Goal: Task Accomplishment & Management: Complete application form

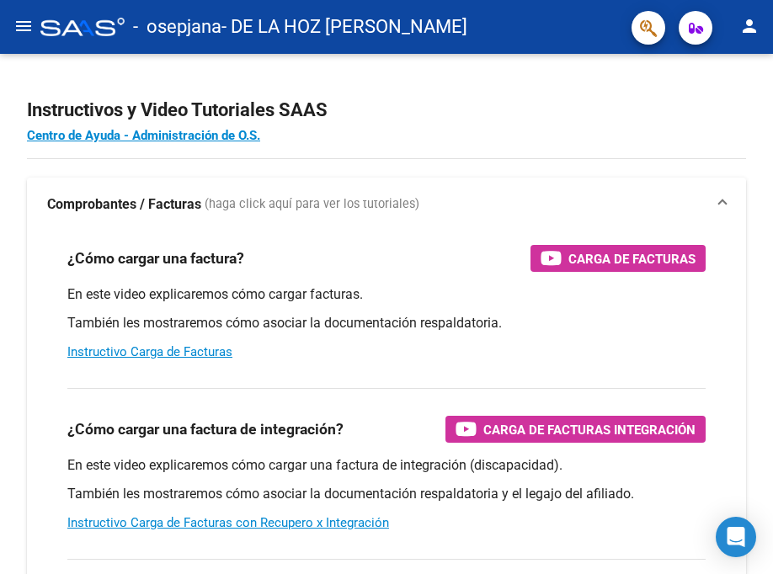
click at [17, 23] on mat-icon "menu" at bounding box center [23, 26] width 20 height 20
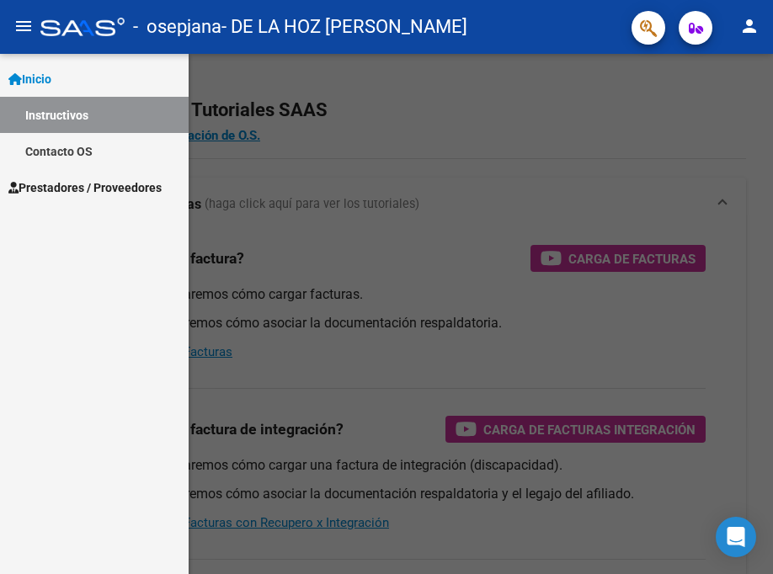
click at [64, 196] on span "Prestadores / Proveedores" at bounding box center [84, 188] width 153 height 19
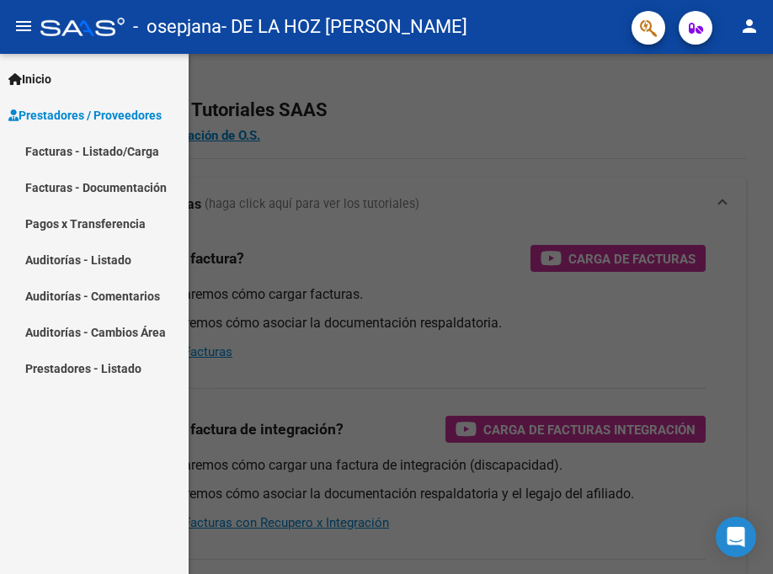
click at [136, 193] on link "Facturas - Documentación" at bounding box center [94, 187] width 189 height 36
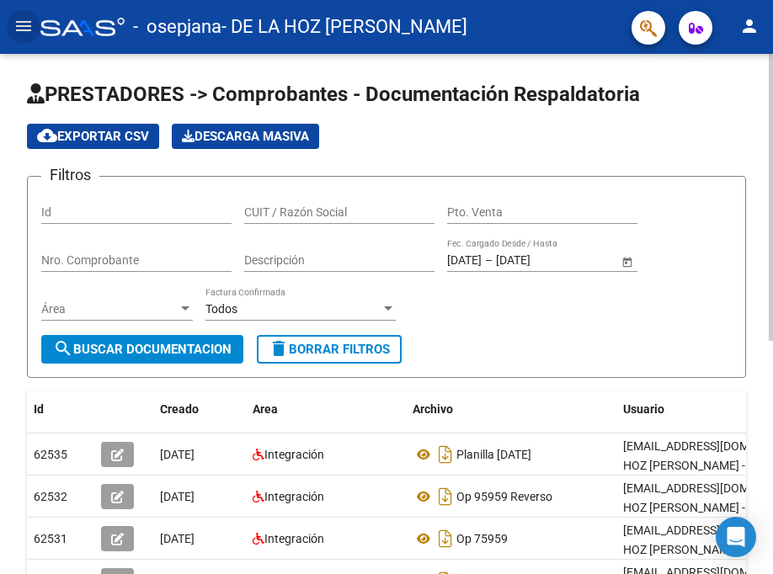
click at [768, 286] on div "PRESTADORES -> Comprobantes - Documentación Respaldatoria cloud_download Export…" at bounding box center [388, 519] width 777 height 930
click at [30, 24] on mat-icon "menu" at bounding box center [23, 26] width 20 height 20
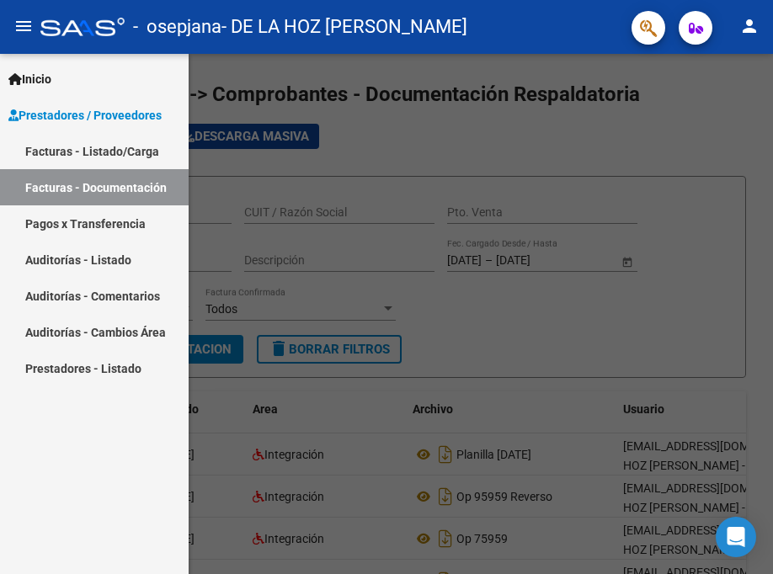
click at [147, 158] on link "Facturas - Listado/Carga" at bounding box center [94, 151] width 189 height 36
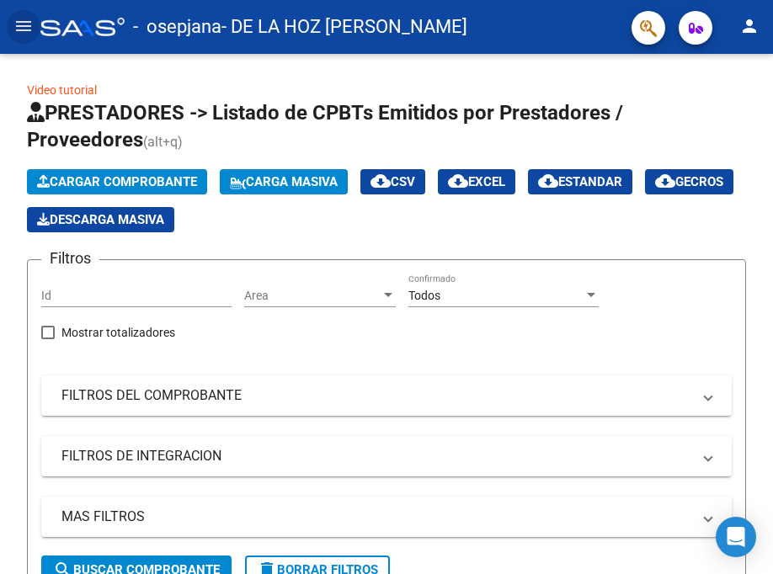
click at [29, 20] on mat-icon "menu" at bounding box center [23, 26] width 20 height 20
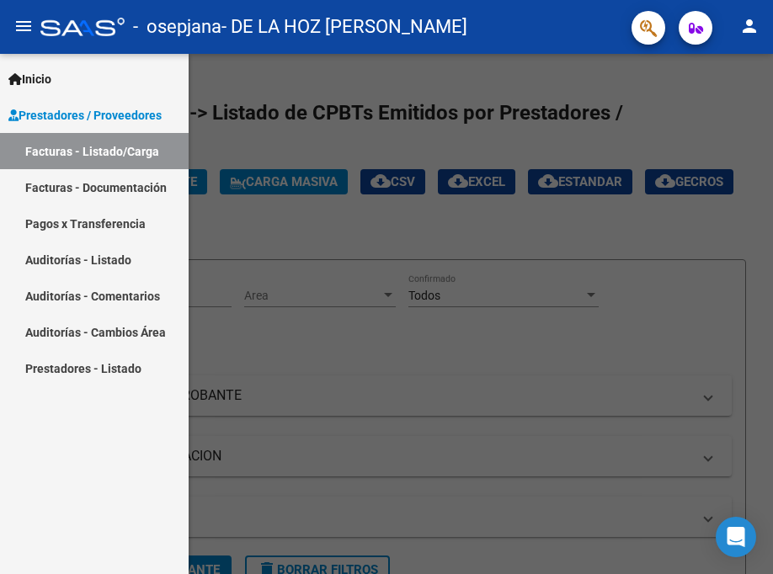
click at [90, 189] on link "Facturas - Documentación" at bounding box center [94, 187] width 189 height 36
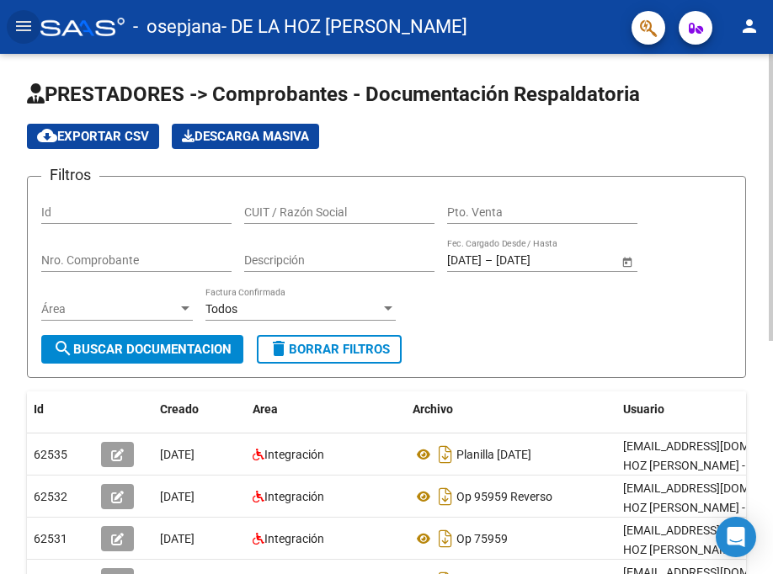
click at [772, 52] on html "menu - osepjana - DE LA HOZ [PERSON_NAME] person Inicio Instructivos Contacto O…" at bounding box center [386, 287] width 773 height 574
click at [24, 28] on mat-icon "menu" at bounding box center [23, 26] width 20 height 20
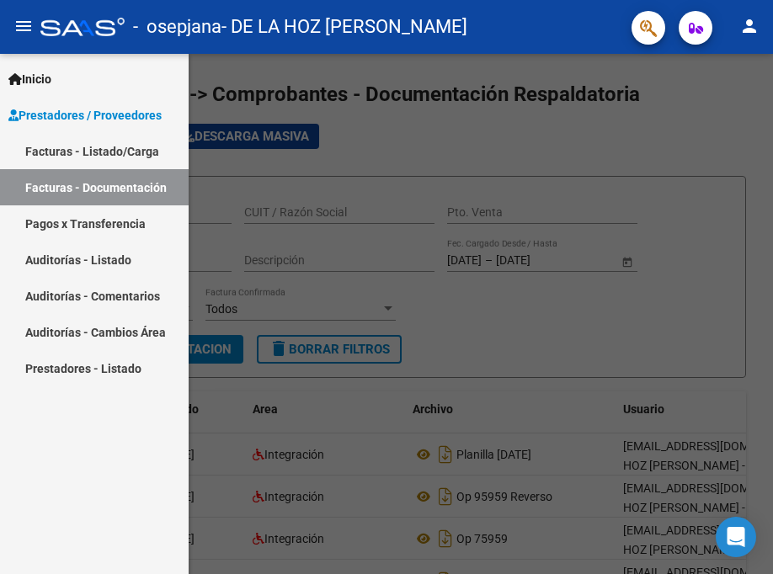
click at [78, 218] on link "Pagos x Transferencia" at bounding box center [94, 223] width 189 height 36
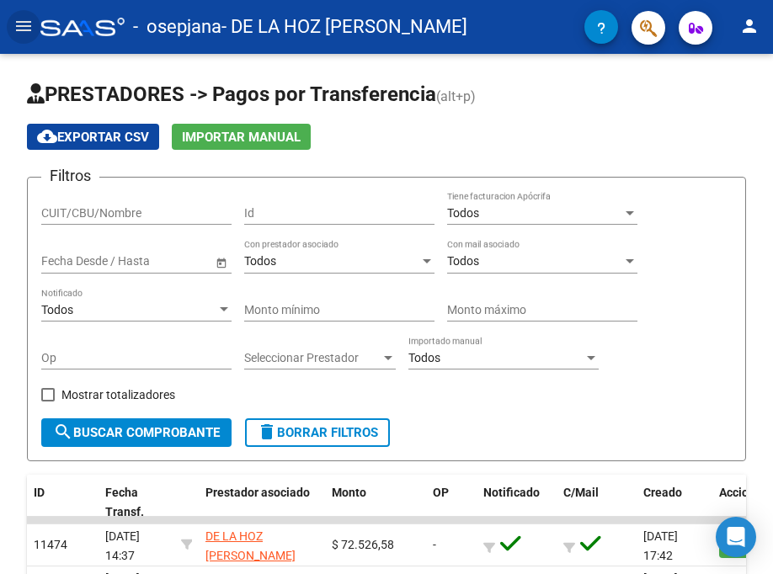
click at [24, 11] on button "menu" at bounding box center [24, 27] width 34 height 34
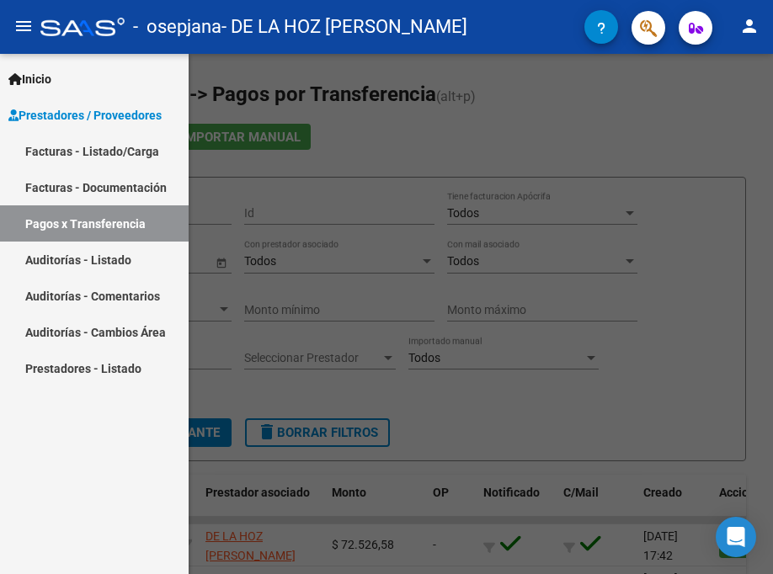
click at [83, 117] on span "Prestadores / Proveedores" at bounding box center [84, 115] width 153 height 19
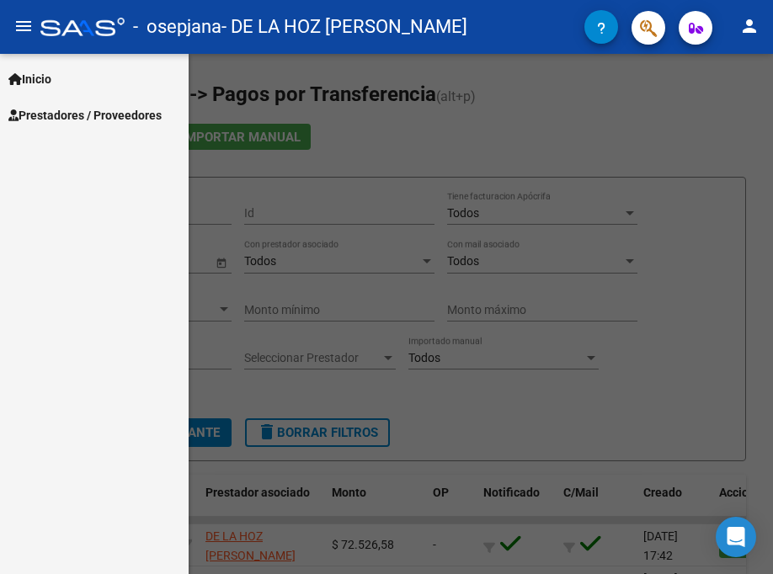
click at [83, 117] on span "Prestadores / Proveedores" at bounding box center [84, 115] width 153 height 19
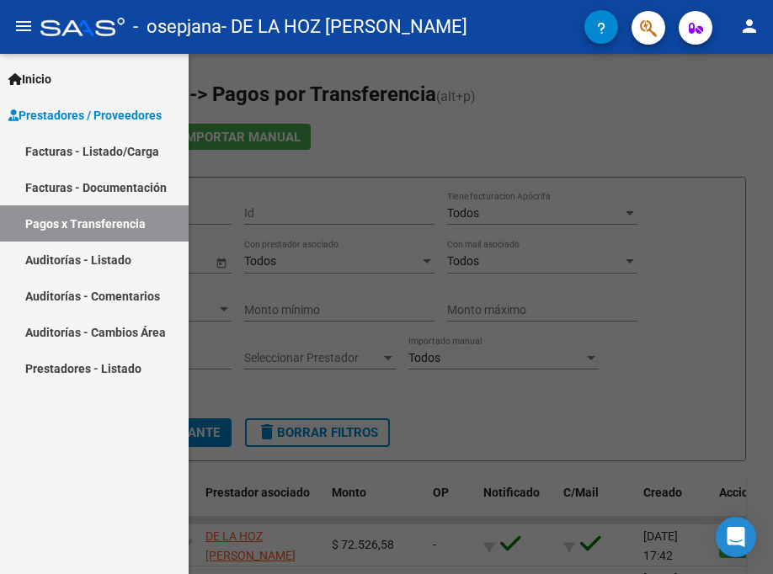
click at [78, 158] on link "Facturas - Listado/Carga" at bounding box center [94, 151] width 189 height 36
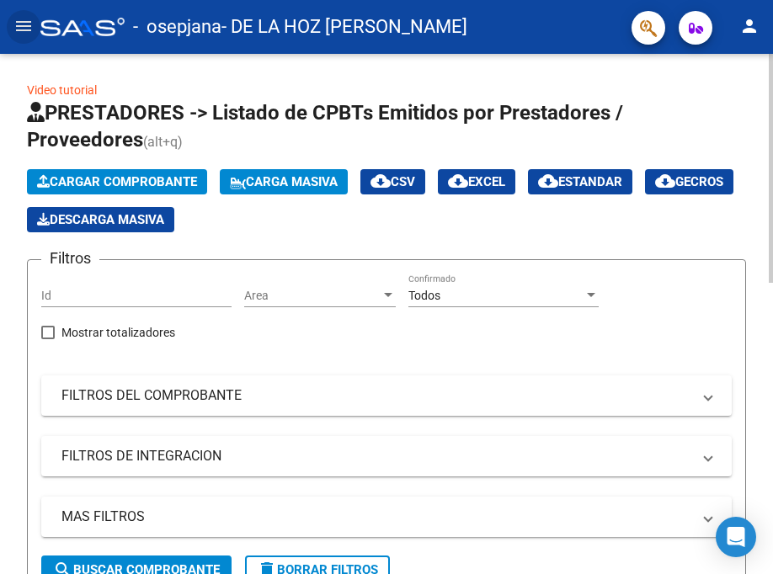
click at [102, 181] on span "Cargar Comprobante" at bounding box center [117, 181] width 160 height 15
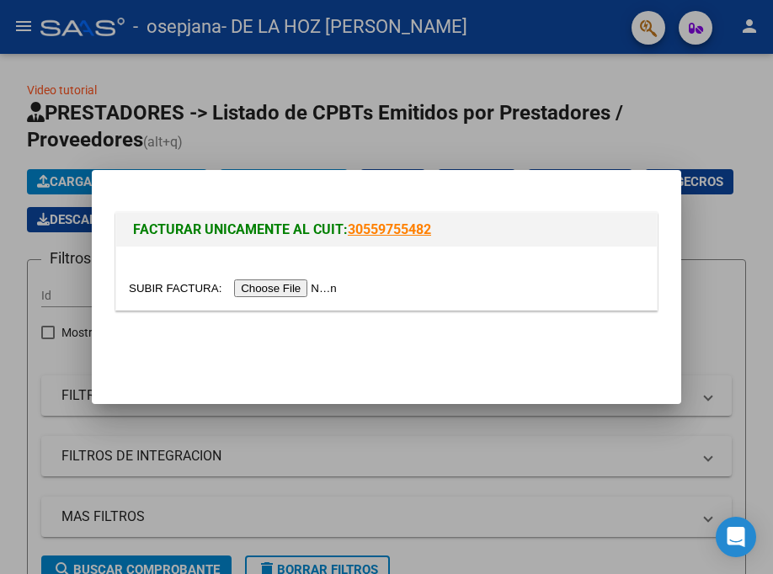
click at [291, 291] on input "file" at bounding box center [235, 289] width 213 height 18
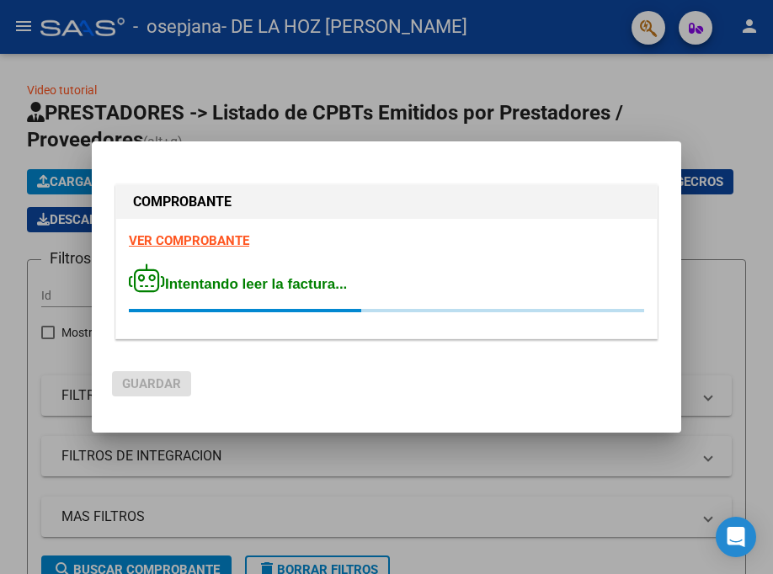
click at [685, 396] on div at bounding box center [386, 287] width 773 height 574
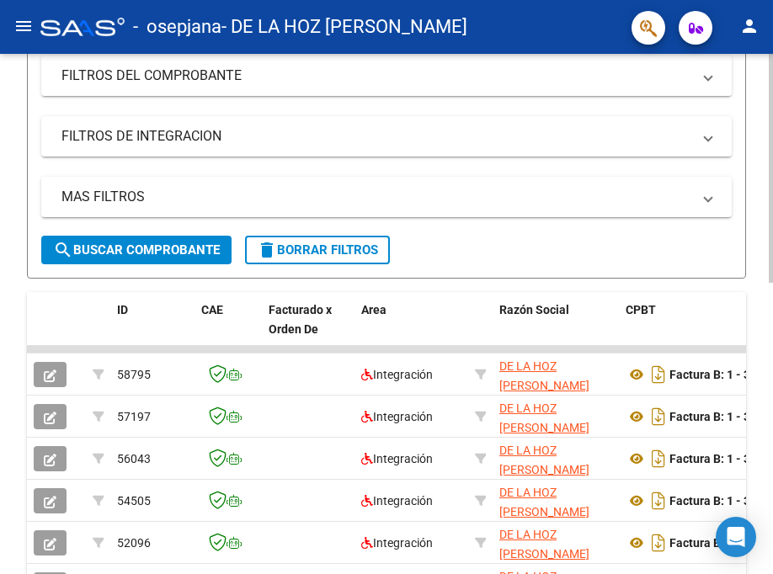
click at [772, 233] on html "menu - osepjana - DE LA HOZ [PERSON_NAME] person Inicio Instructivos Contacto O…" at bounding box center [386, 287] width 773 height 574
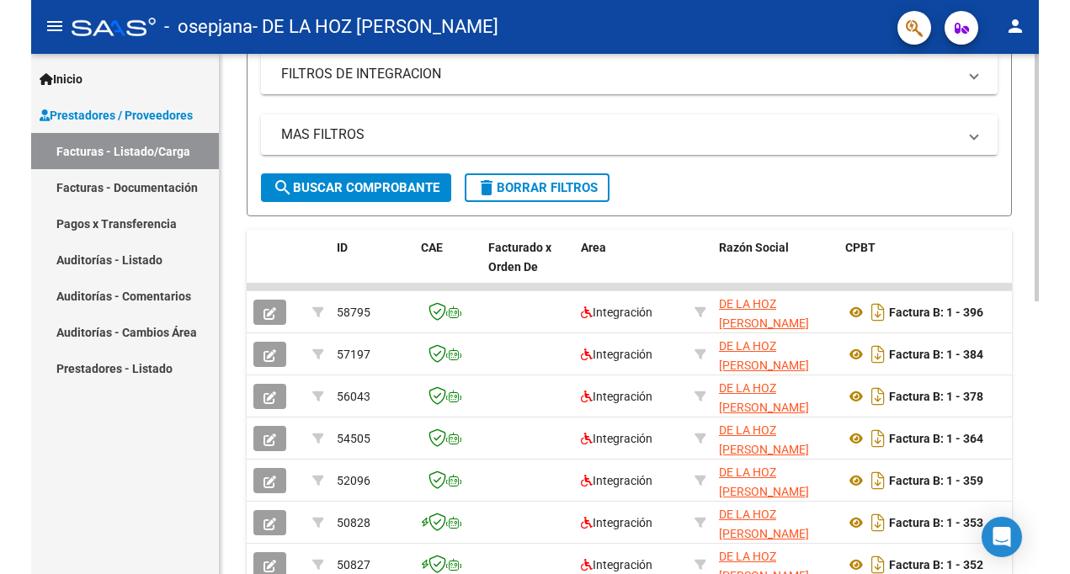
scroll to position [261, 0]
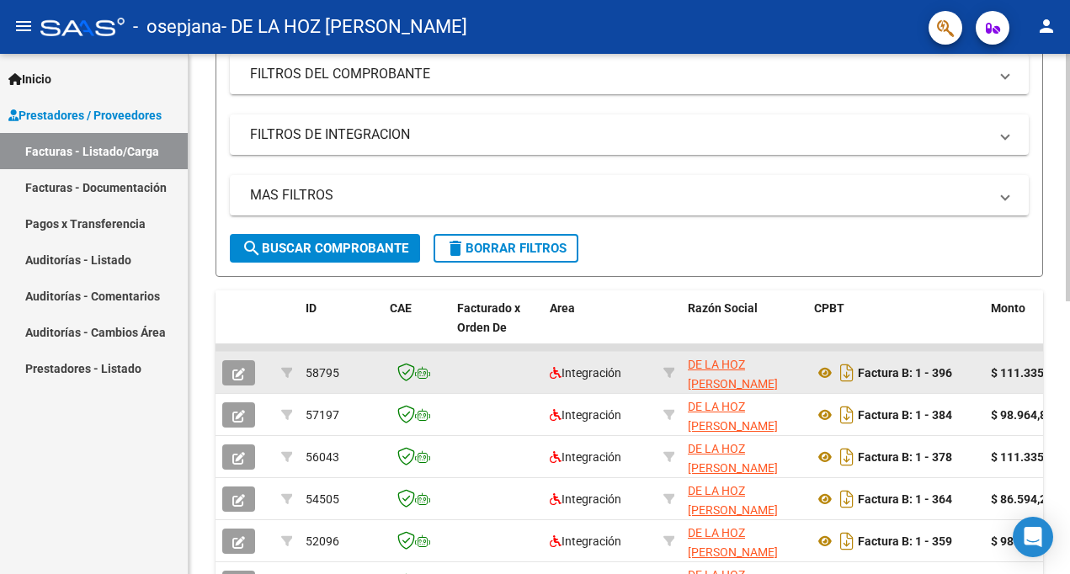
click at [232, 365] on span "button" at bounding box center [238, 372] width 13 height 15
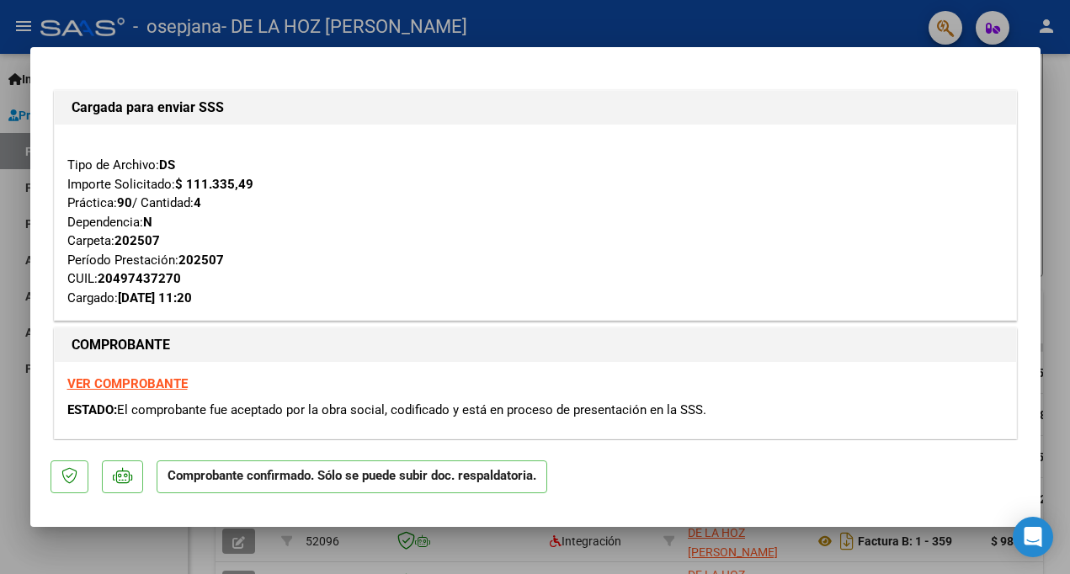
click at [772, 38] on div at bounding box center [535, 287] width 1070 height 574
type input "$ 0,00"
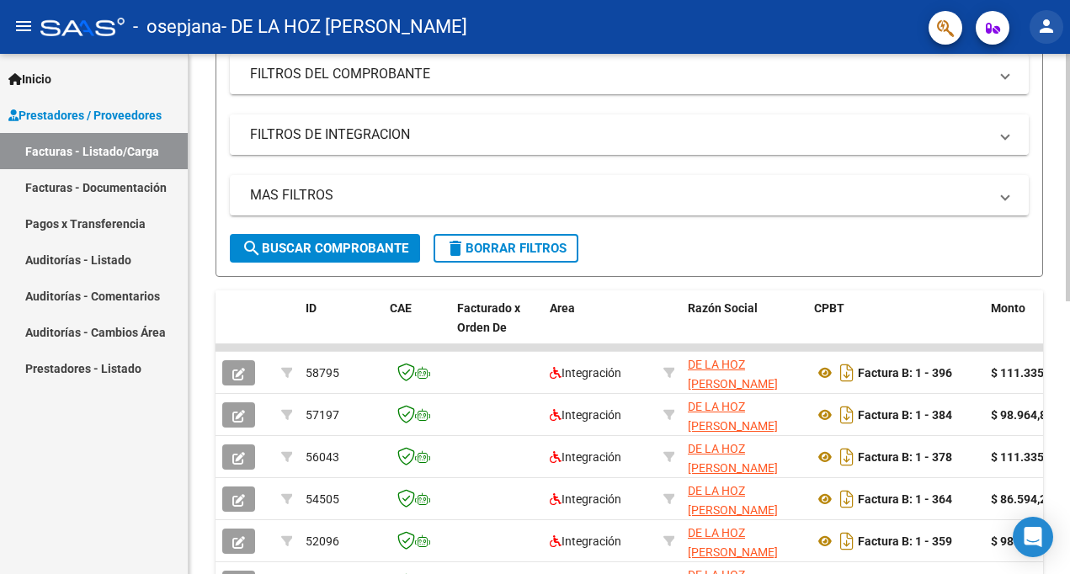
drag, startPoint x: 1055, startPoint y: 38, endPoint x: 551, endPoint y: 116, distance: 510.5
click at [551, 116] on div "menu - osepjana - DE LA HOZ [PERSON_NAME] person Inicio Instructivos Contacto O…" at bounding box center [535, 287] width 1070 height 574
click at [131, 200] on link "Facturas - Documentación" at bounding box center [94, 187] width 188 height 36
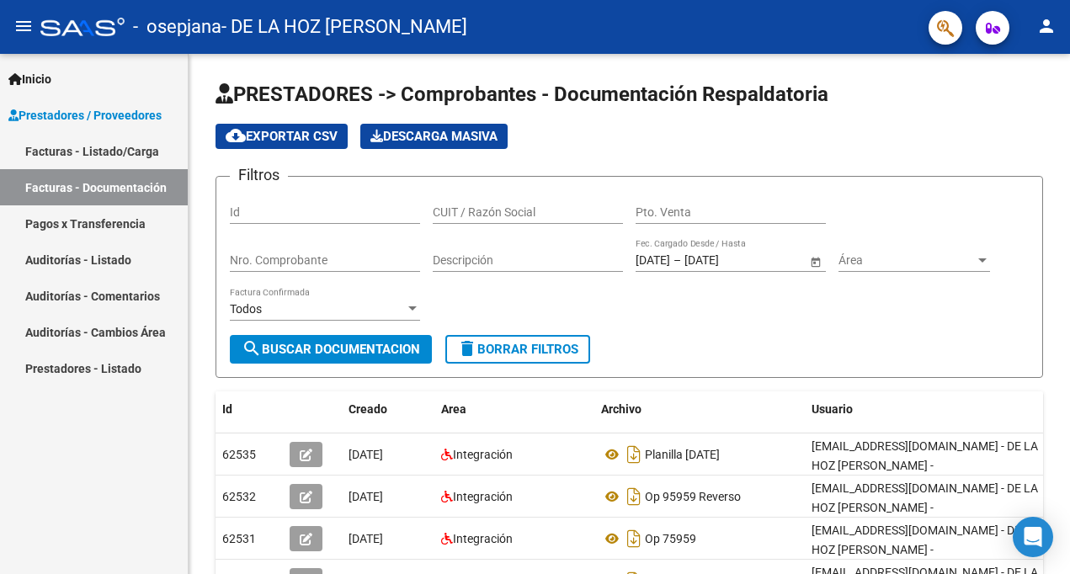
click at [115, 146] on link "Facturas - Listado/Carga" at bounding box center [94, 151] width 188 height 36
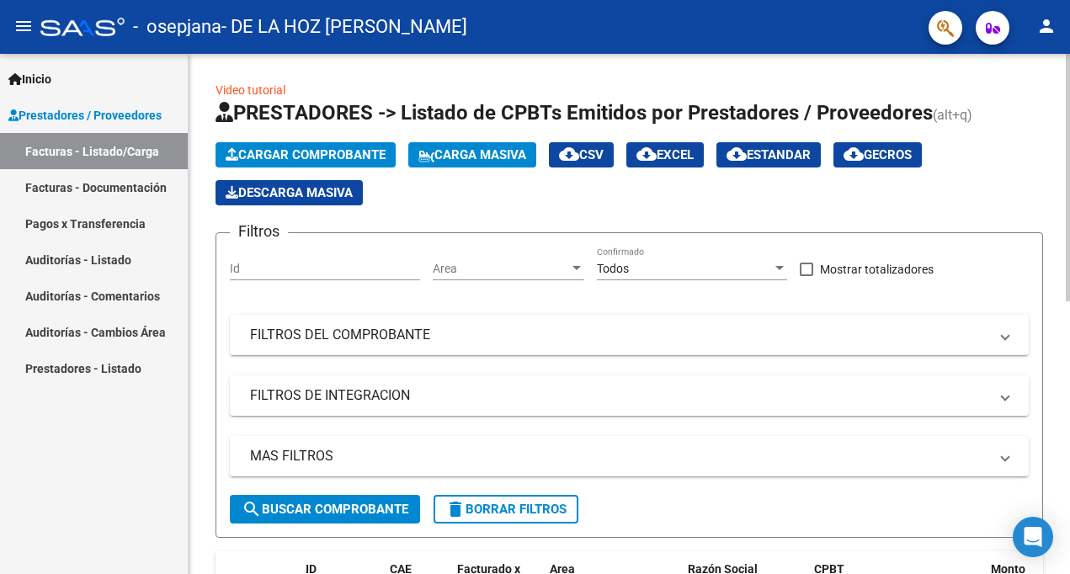
click at [259, 149] on span "Cargar Comprobante" at bounding box center [306, 154] width 160 height 15
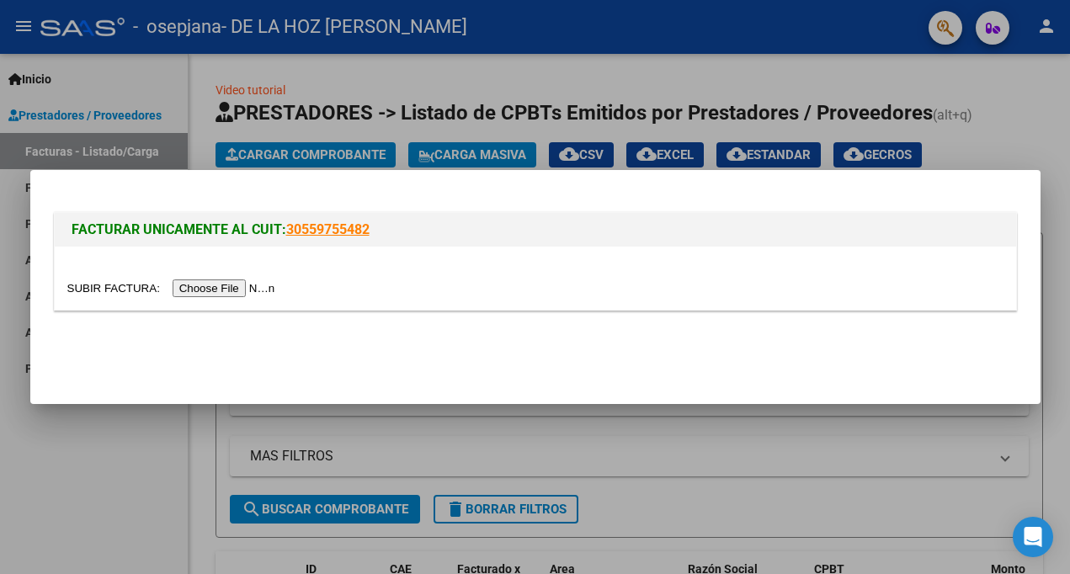
click at [228, 280] on input "file" at bounding box center [173, 289] width 213 height 18
click at [772, 453] on div at bounding box center [535, 287] width 1070 height 574
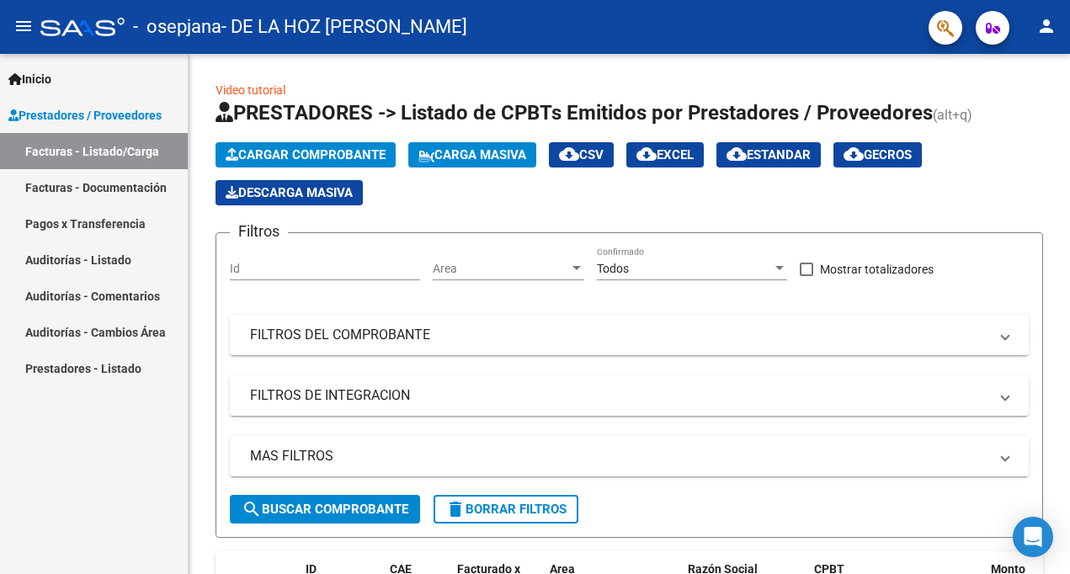
click at [153, 173] on link "Facturas - Documentación" at bounding box center [94, 187] width 188 height 36
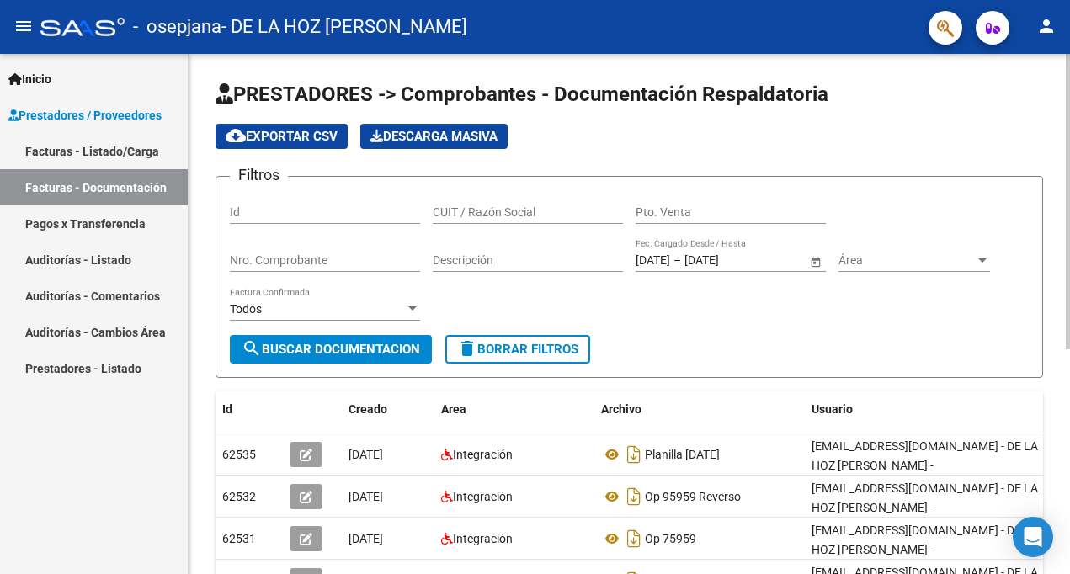
click at [772, 45] on div "menu - osepjana - DE LA HOZ [PERSON_NAME] person Inicio Instructivos Contacto O…" at bounding box center [535, 287] width 1070 height 574
click at [80, 155] on link "Facturas - Listado/Carga" at bounding box center [94, 151] width 188 height 36
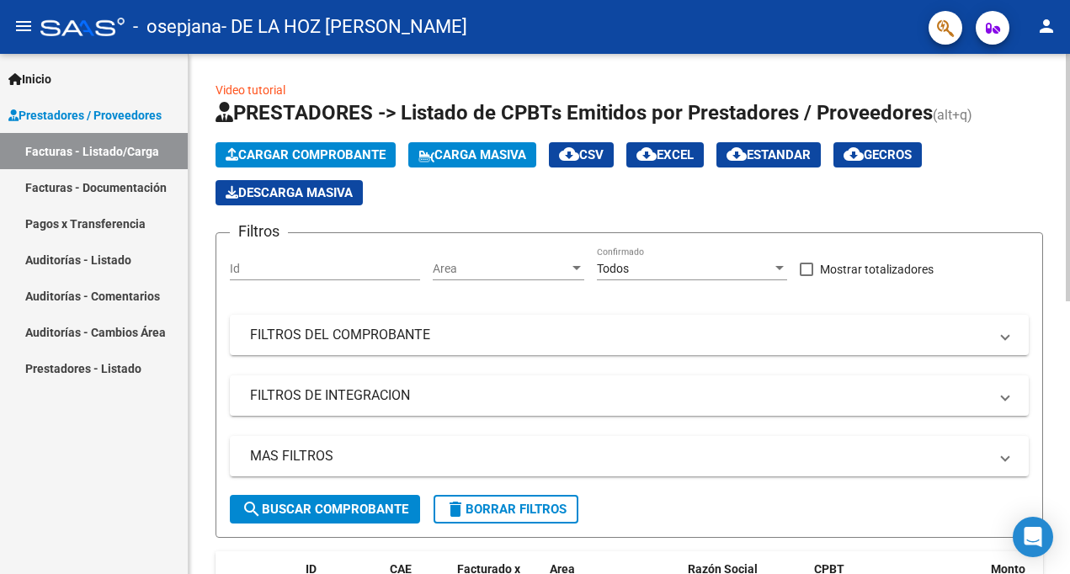
click at [294, 149] on span "Cargar Comprobante" at bounding box center [306, 154] width 160 height 15
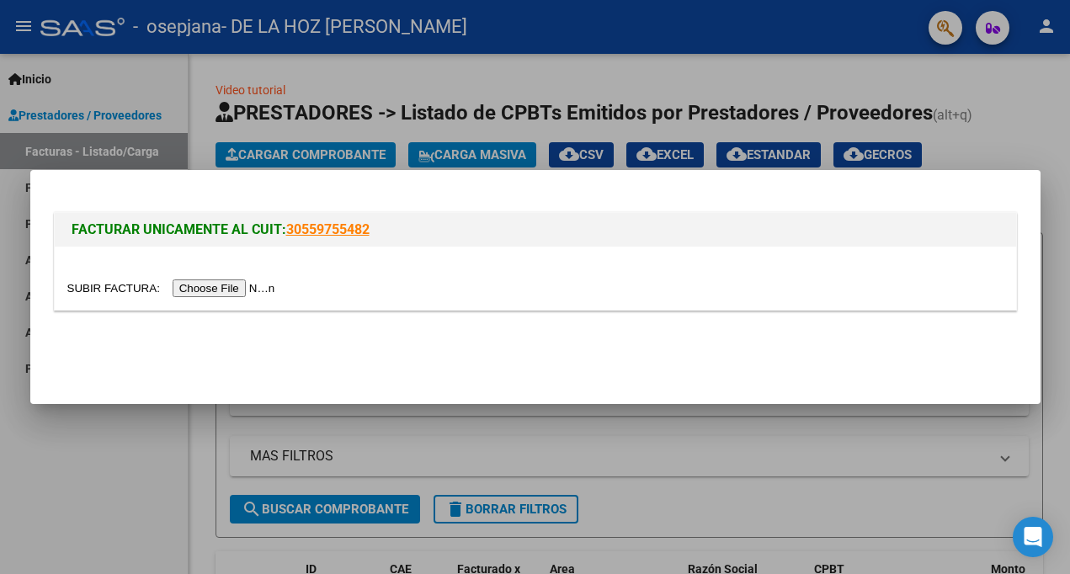
click at [236, 289] on input "file" at bounding box center [173, 289] width 213 height 18
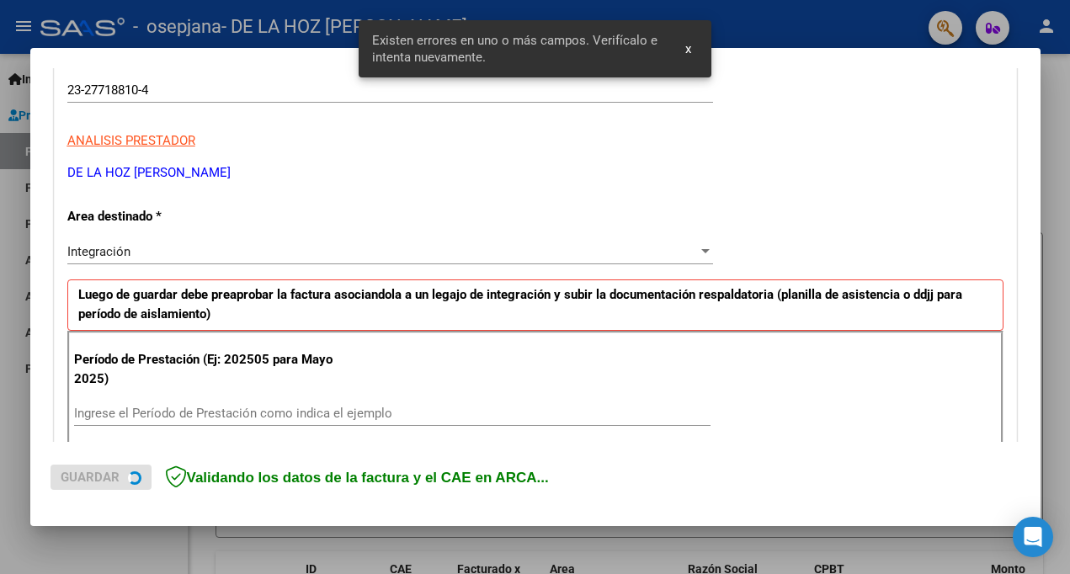
scroll to position [368, 0]
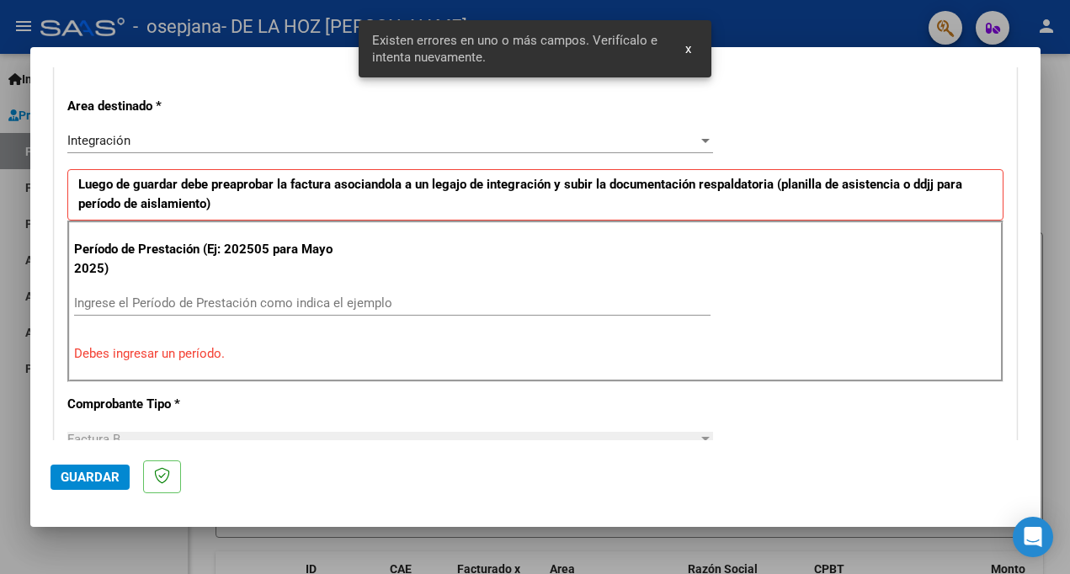
click at [556, 312] on div "Ingrese el Período de Prestación como indica el ejemplo" at bounding box center [392, 303] width 637 height 25
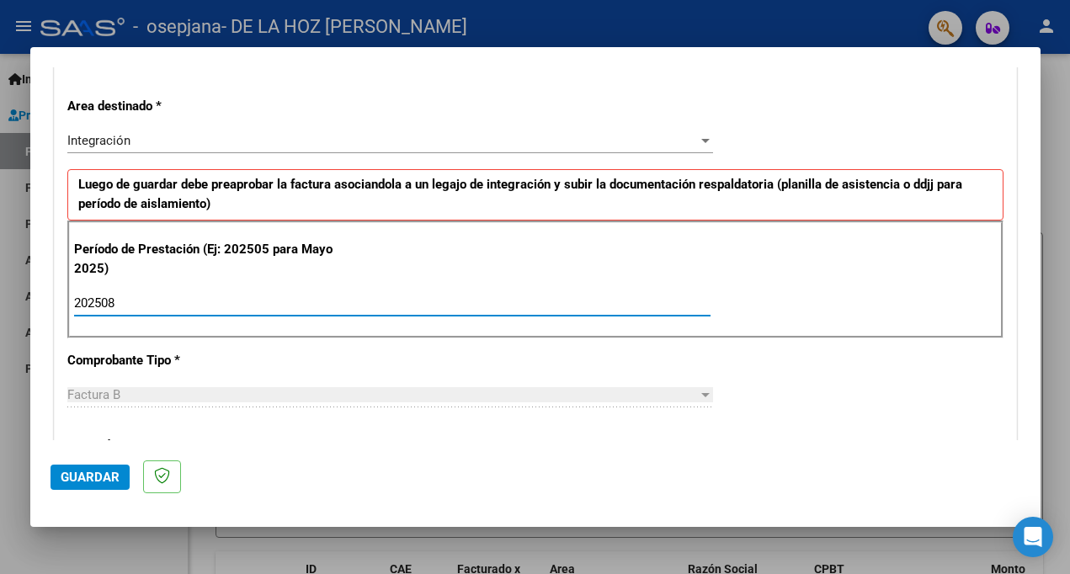
type input "202508"
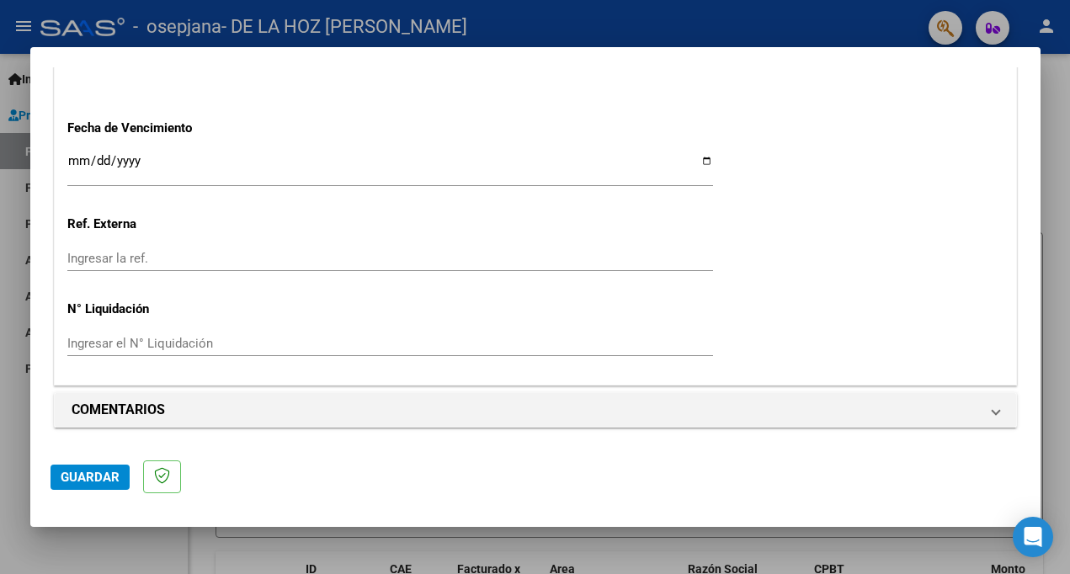
scroll to position [0, 0]
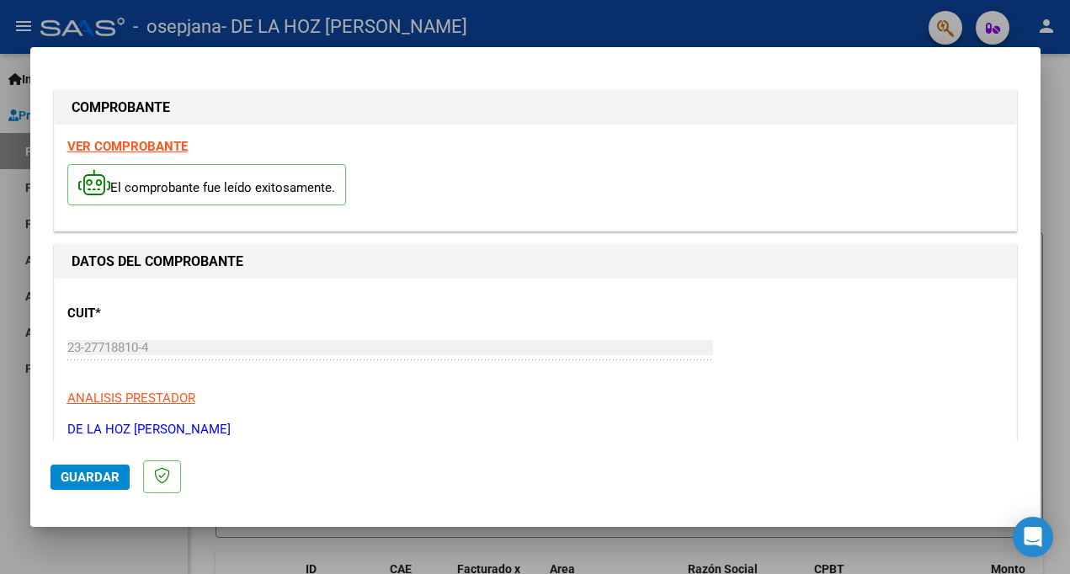
click at [83, 474] on span "Guardar" at bounding box center [90, 477] width 59 height 15
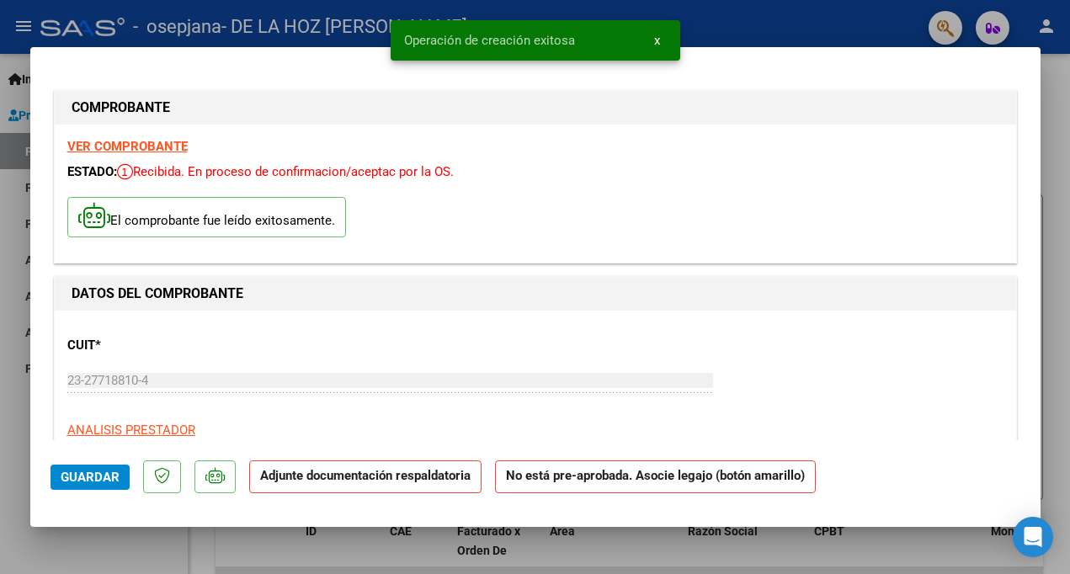
click at [534, 300] on h1 "DATOS DEL COMPROBANTE" at bounding box center [536, 294] width 928 height 20
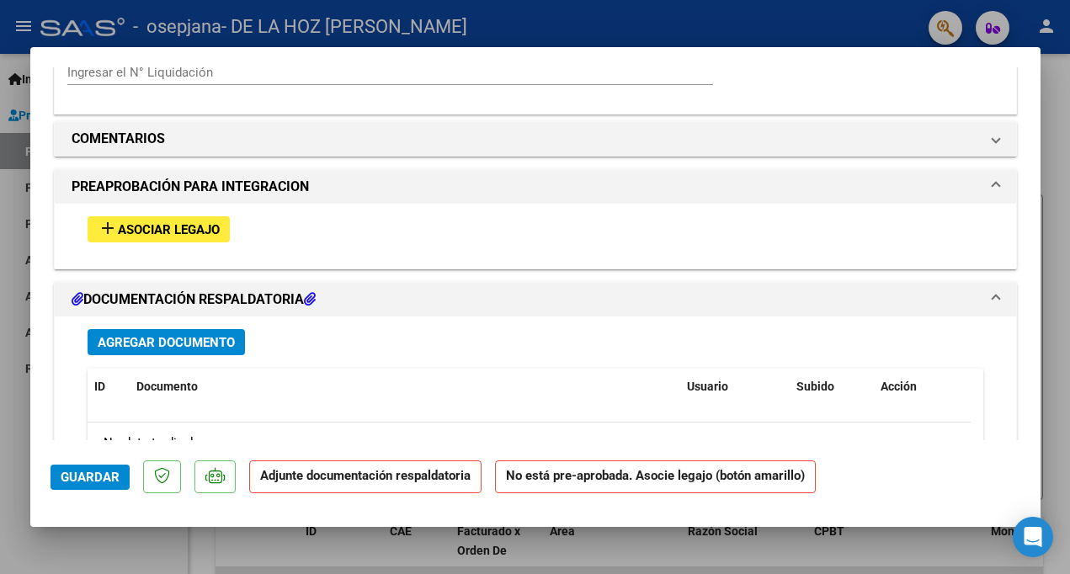
scroll to position [1408, 0]
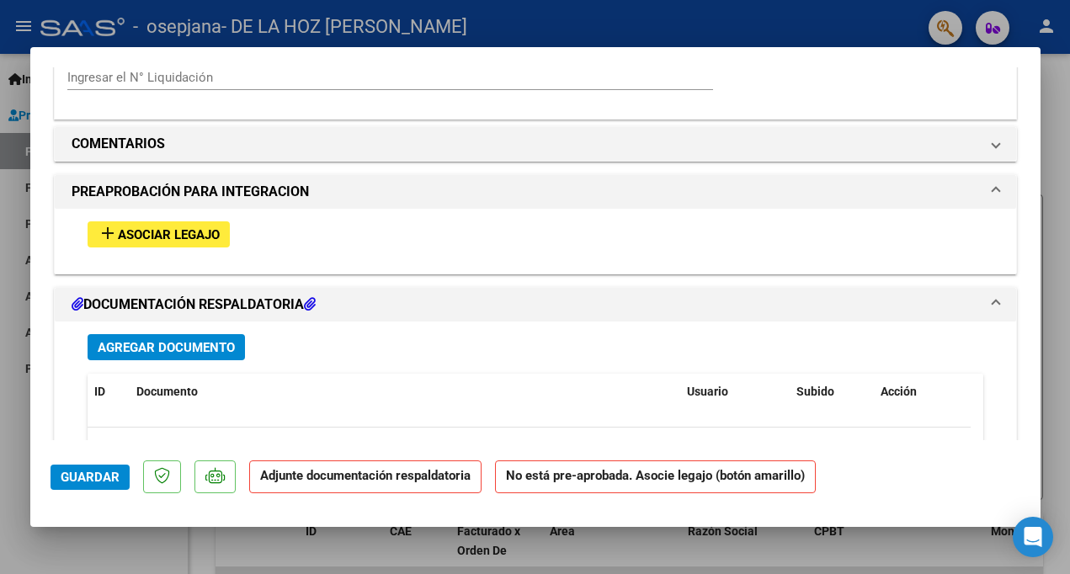
click at [189, 351] on span "Agregar Documento" at bounding box center [166, 347] width 137 height 15
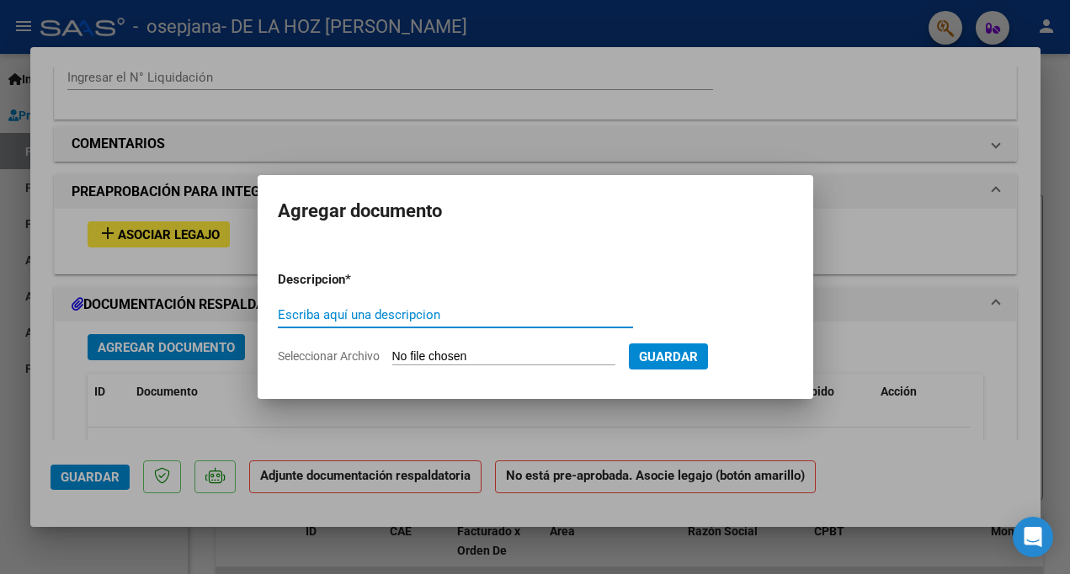
drag, startPoint x: 795, startPoint y: 29, endPoint x: 973, endPoint y: -56, distance: 196.6
click at [772, 0] on html "menu - osepjana - DE LA HOZ [PERSON_NAME] person Inicio Instructivos Contacto O…" at bounding box center [535, 287] width 1070 height 574
click at [450, 320] on input "Escriba aquí una descripcion" at bounding box center [455, 314] width 355 height 15
type input "Planilla [PERSON_NAME] Agsosto 2025"
click at [558, 345] on form "Descripcion * Planilla [PERSON_NAME] Agsosto 2025 Escriba aquí una descripcion …" at bounding box center [535, 318] width 515 height 120
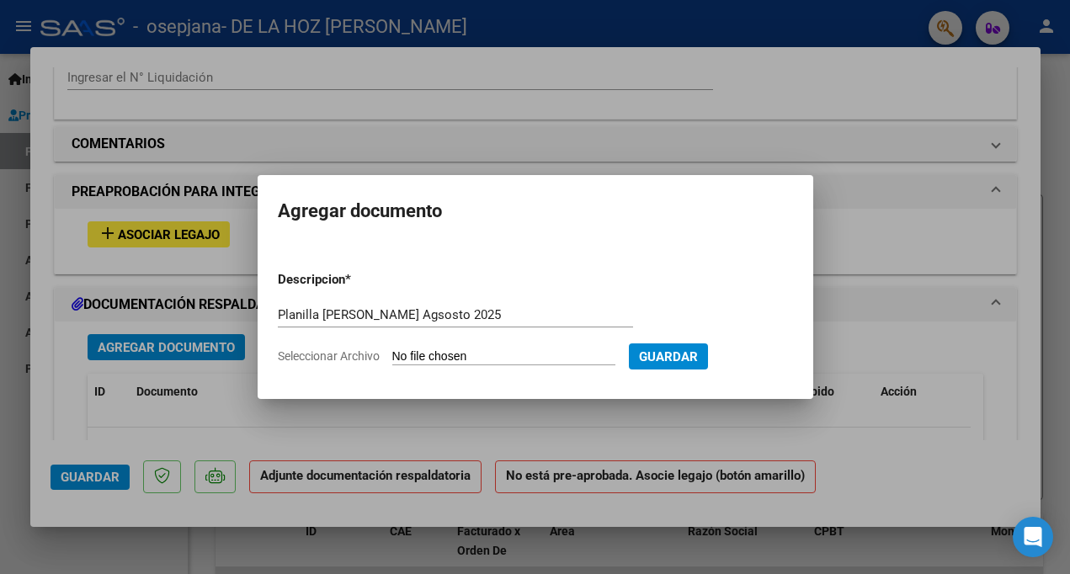
click at [536, 359] on input "Seleccionar Archivo" at bounding box center [503, 357] width 223 height 16
type input "C:\fakepath\planilla [PERSON_NAME] [DATE].pdf"
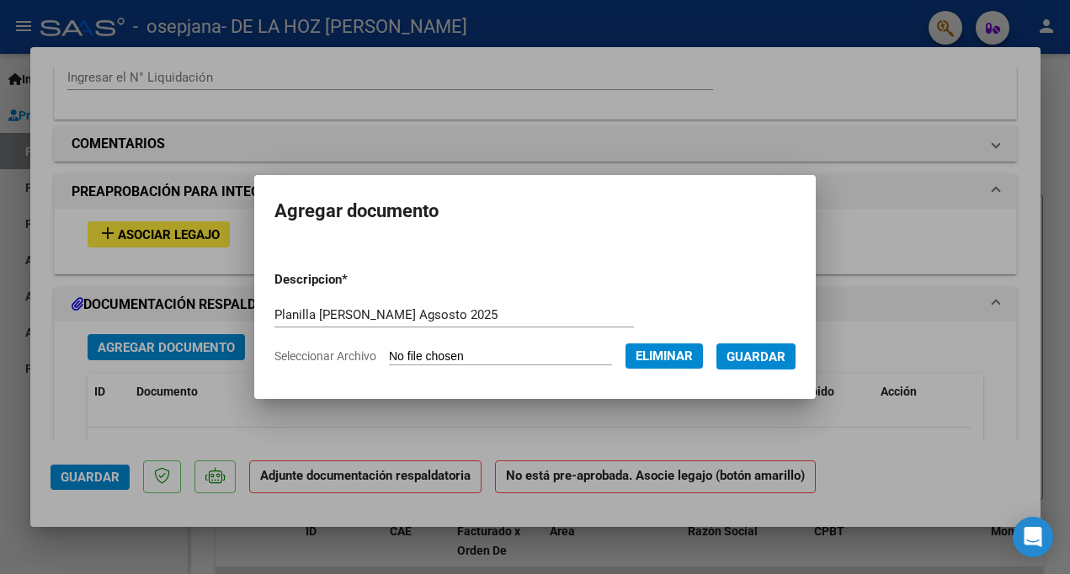
click at [772, 349] on span "Guardar" at bounding box center [756, 356] width 59 height 15
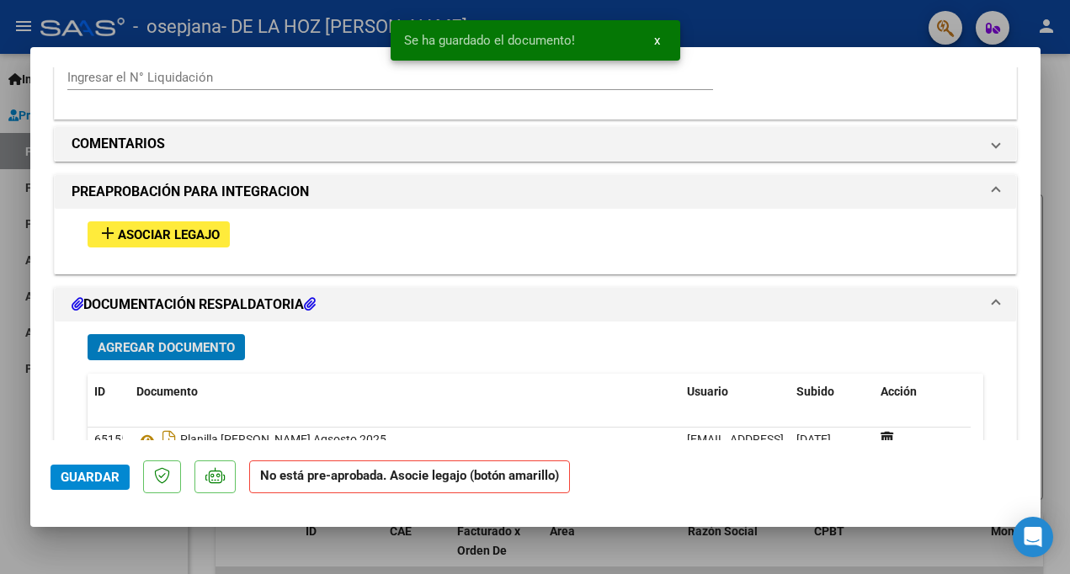
click at [212, 340] on span "Agregar Documento" at bounding box center [166, 347] width 137 height 15
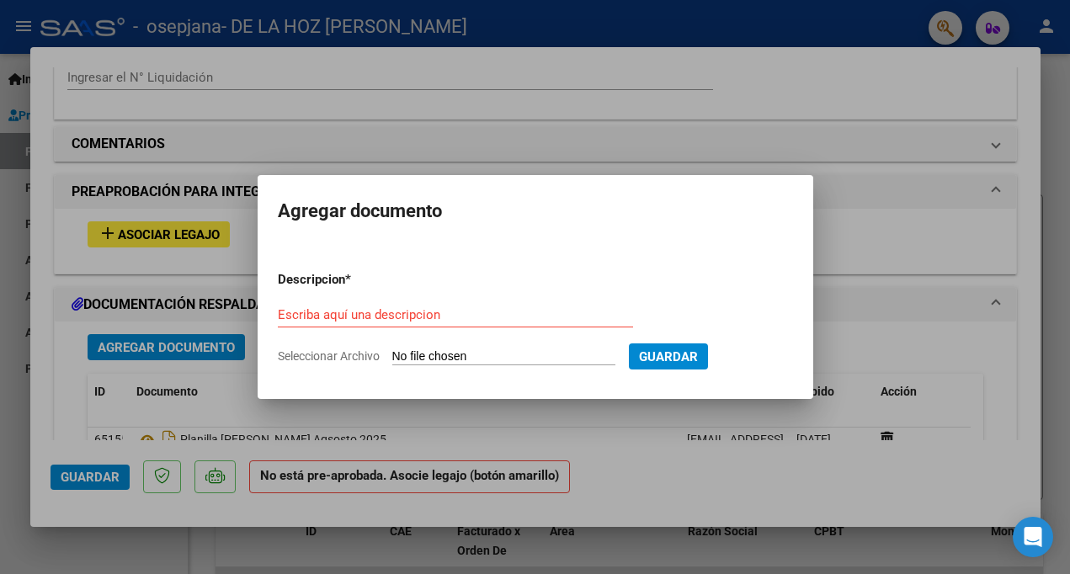
drag, startPoint x: 616, startPoint y: 367, endPoint x: 610, endPoint y: 357, distance: 12.1
click at [610, 357] on form "Descripcion * Escriba aquí una descripcion Seleccionar Archivo Guardar" at bounding box center [535, 318] width 515 height 120
click at [610, 357] on input "Seleccionar Archivo" at bounding box center [503, 357] width 223 height 16
type input "C:\fakepath\OP n° 80436.jpg"
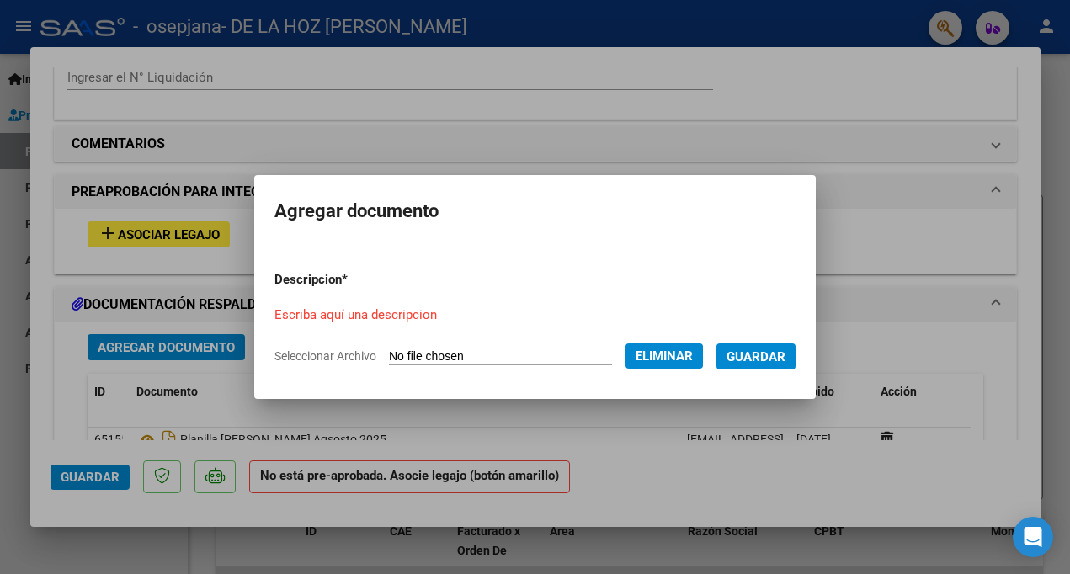
click at [523, 296] on form "Descripcion * Escriba aquí una descripcion Seleccionar Archivo Eliminar Guardar" at bounding box center [535, 318] width 521 height 120
click at [521, 309] on input "Escriba aquí una descripcion" at bounding box center [455, 314] width 360 height 15
type input "OP N° 80436"
click at [771, 358] on span "Guardar" at bounding box center [756, 356] width 59 height 15
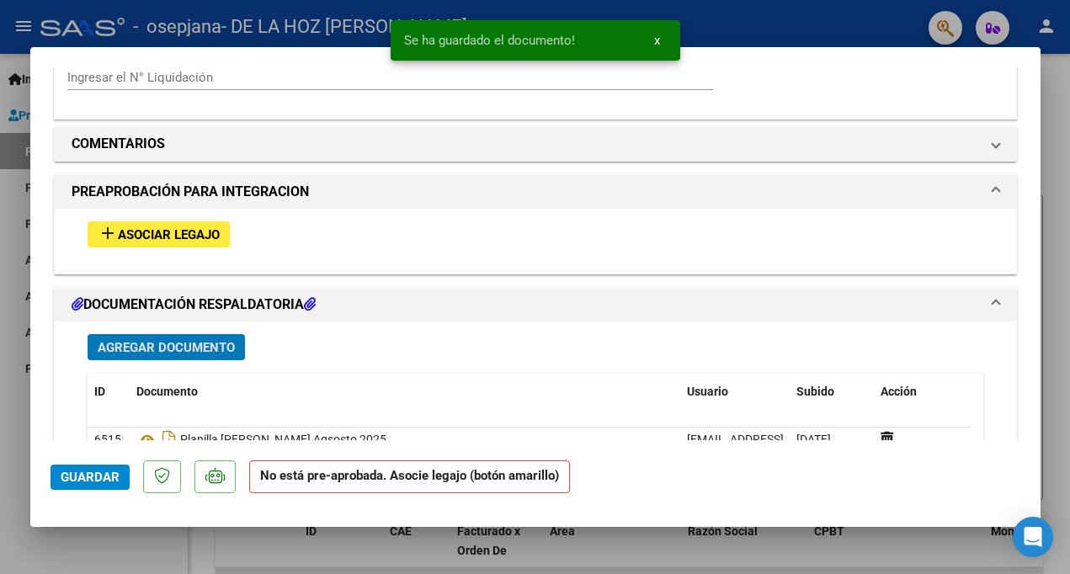
click at [175, 347] on span "Agregar Documento" at bounding box center [166, 347] width 137 height 15
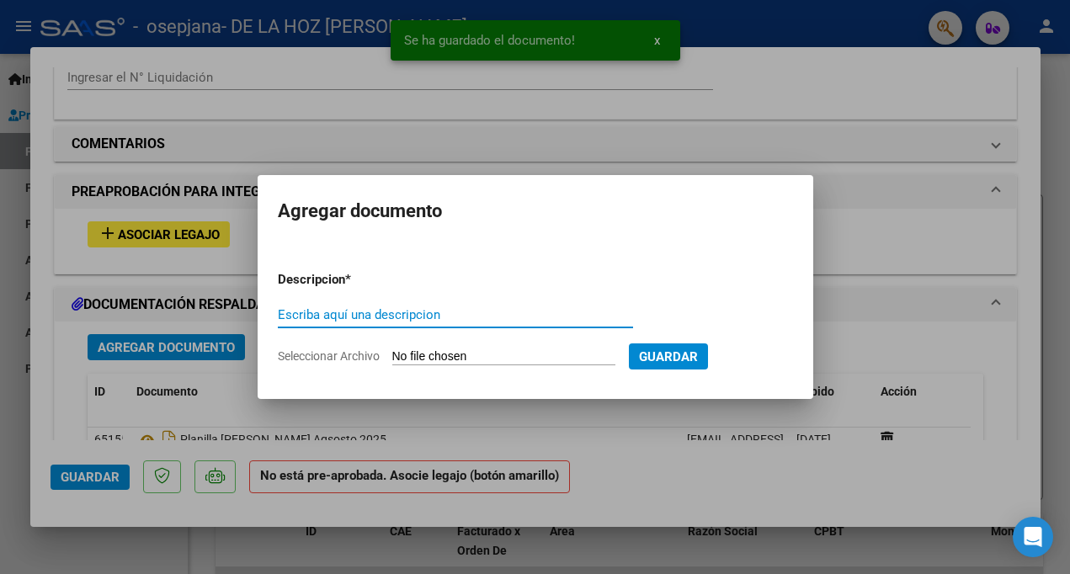
click at [593, 355] on input "Seleccionar Archivo" at bounding box center [503, 357] width 223 height 16
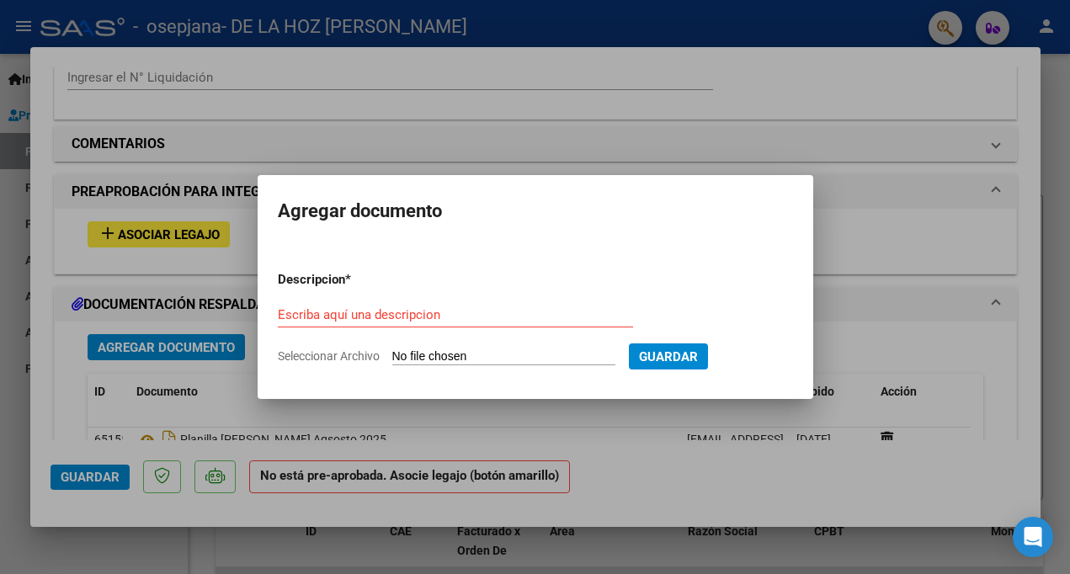
type input "C:\fakepath\RECIBO OP 80447.jpg"
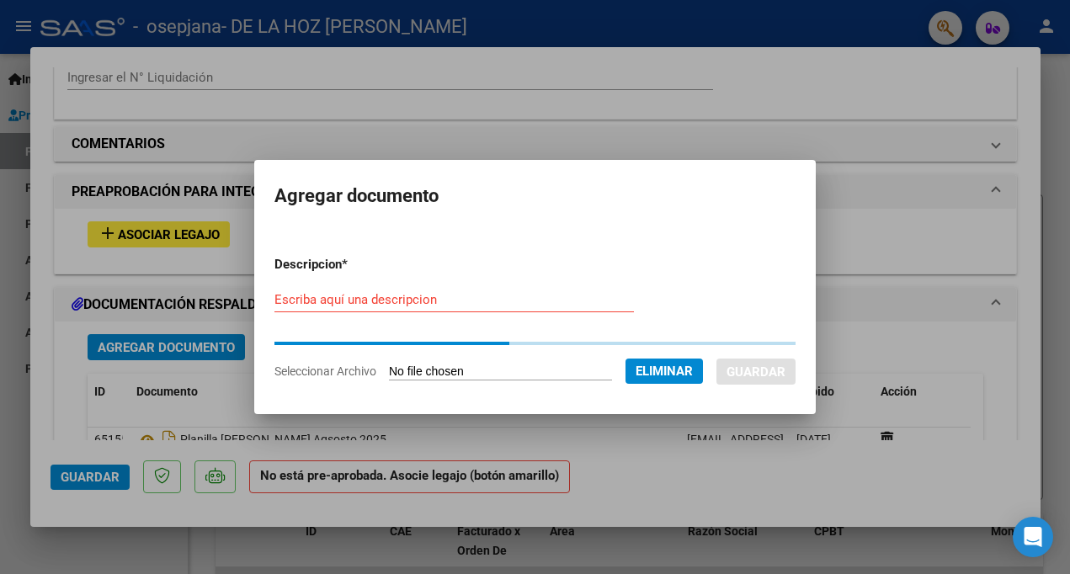
click at [547, 291] on form "Descripcion * Escriba aquí una descripcion Seleccionar Archivo Eliminar Guardar" at bounding box center [535, 318] width 521 height 151
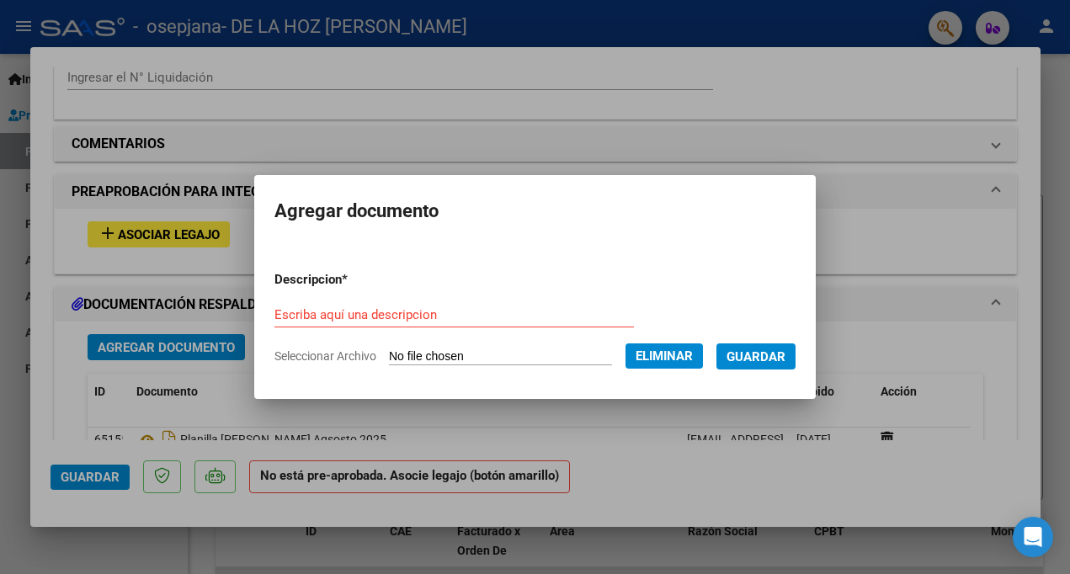
click at [543, 306] on div "Escriba aquí una descripcion" at bounding box center [455, 314] width 360 height 25
type input "RECIBO OP 80447"
click at [772, 369] on button "Guardar" at bounding box center [756, 357] width 79 height 26
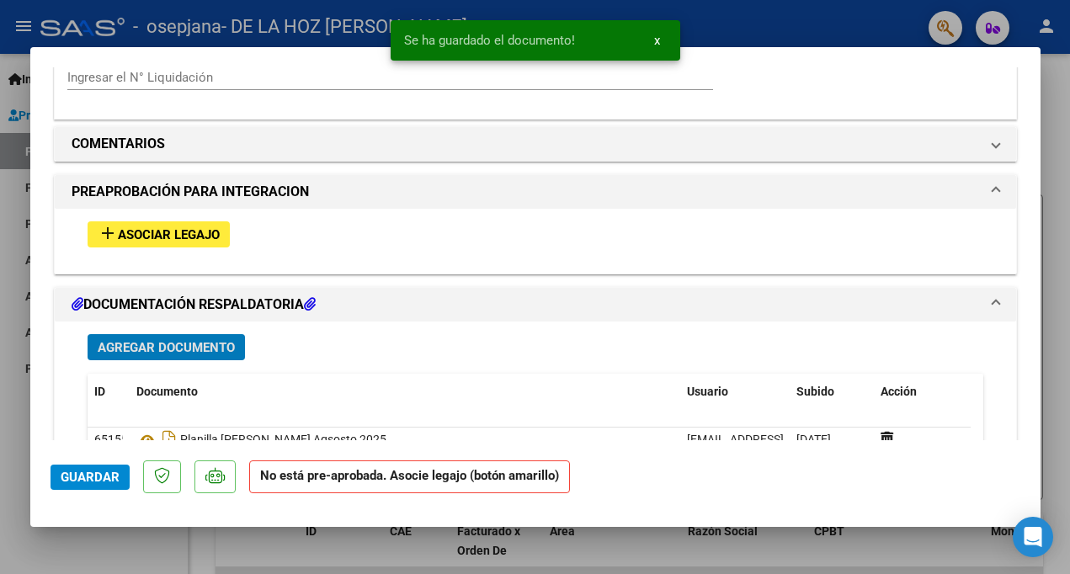
click at [168, 349] on span "Agregar Documento" at bounding box center [166, 347] width 137 height 15
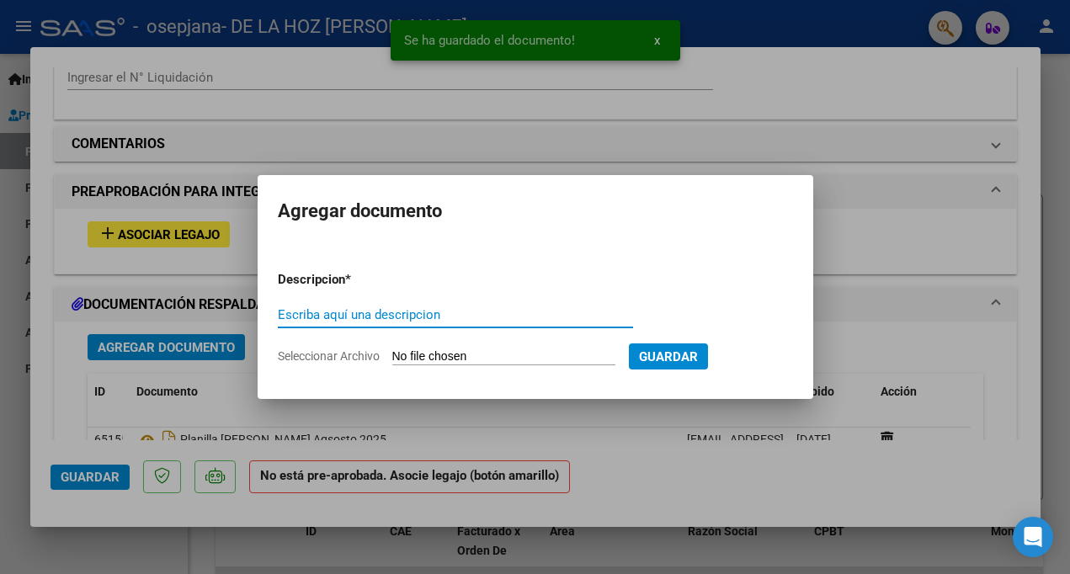
click at [535, 351] on input "Seleccionar Archivo" at bounding box center [503, 357] width 223 height 16
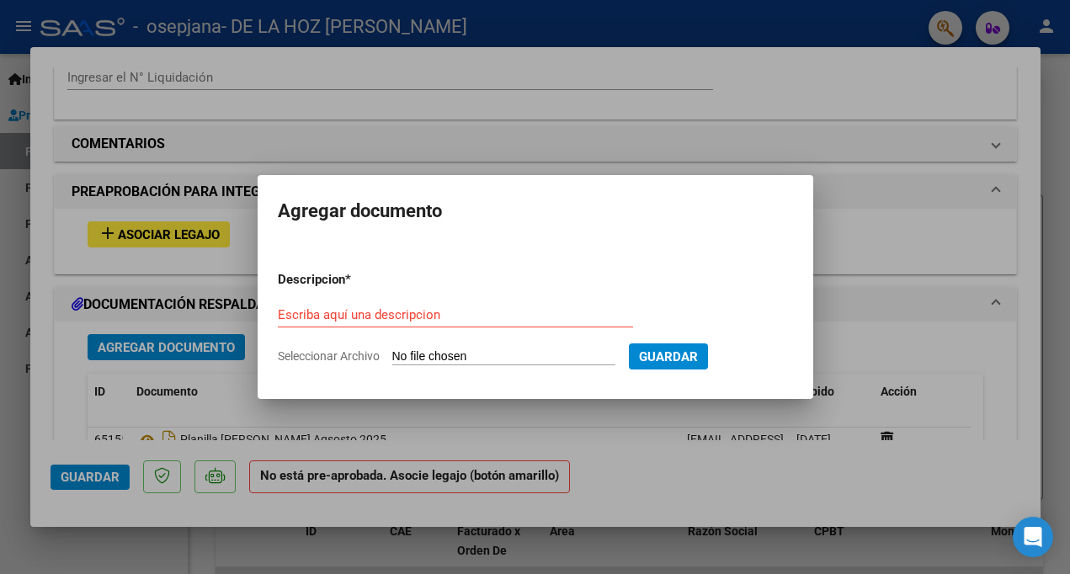
type input "C:\fakepath\OP n° 80436.jpg"
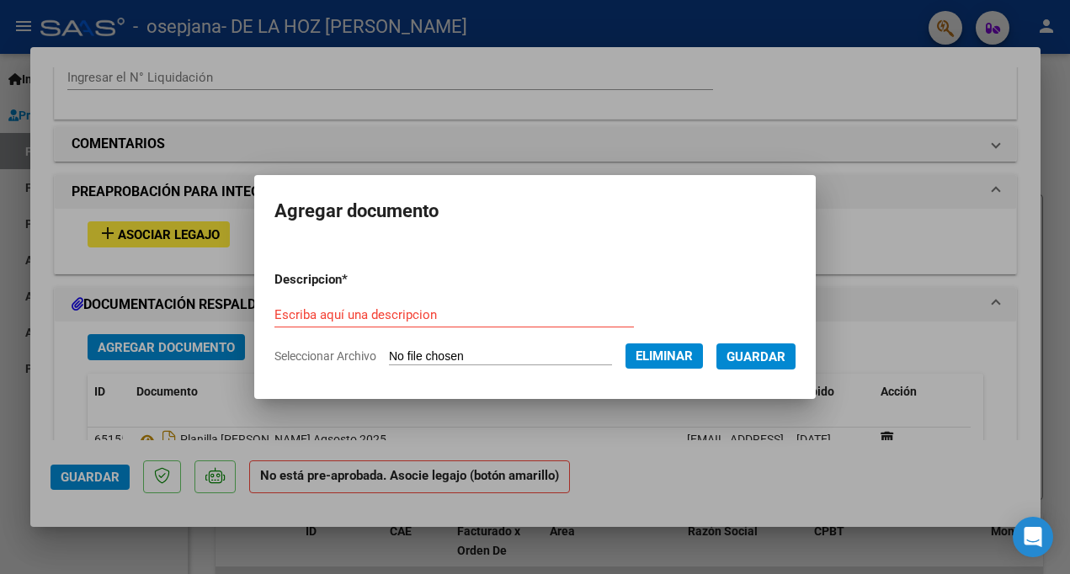
click at [518, 309] on input "Escriba aquí una descripcion" at bounding box center [455, 314] width 360 height 15
type input "OP n° 80436"
click at [772, 355] on span "Guardar" at bounding box center [756, 356] width 59 height 15
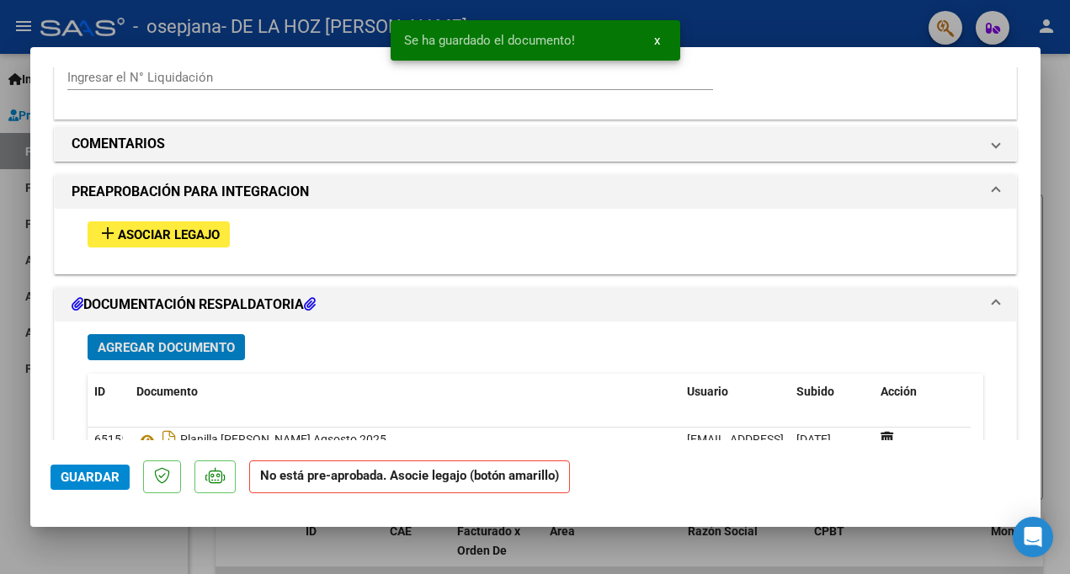
click at [170, 343] on span "Agregar Documento" at bounding box center [166, 347] width 137 height 15
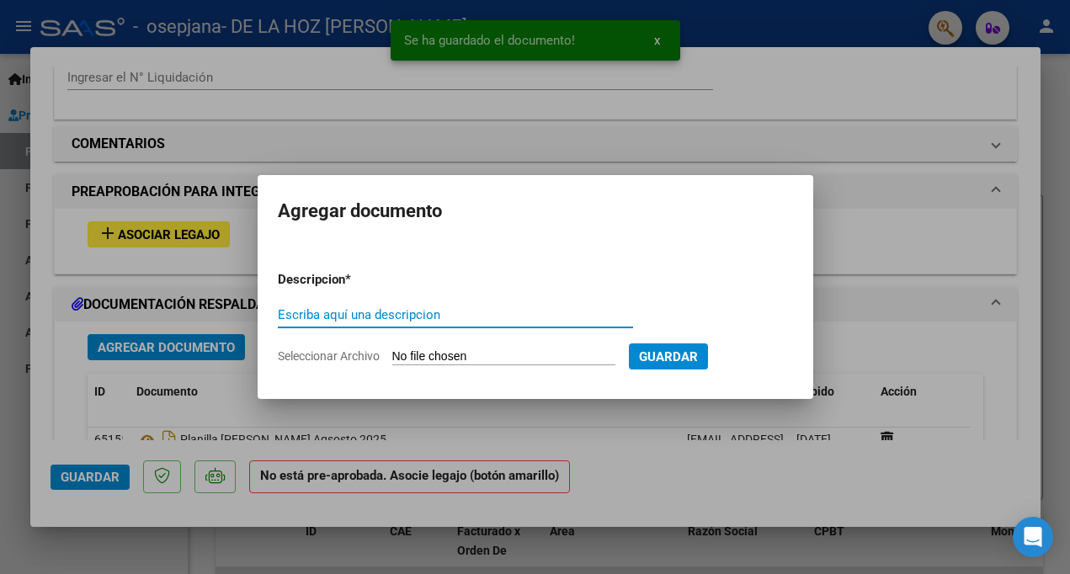
click at [391, 308] on input "Escriba aquí una descripcion" at bounding box center [455, 314] width 355 height 15
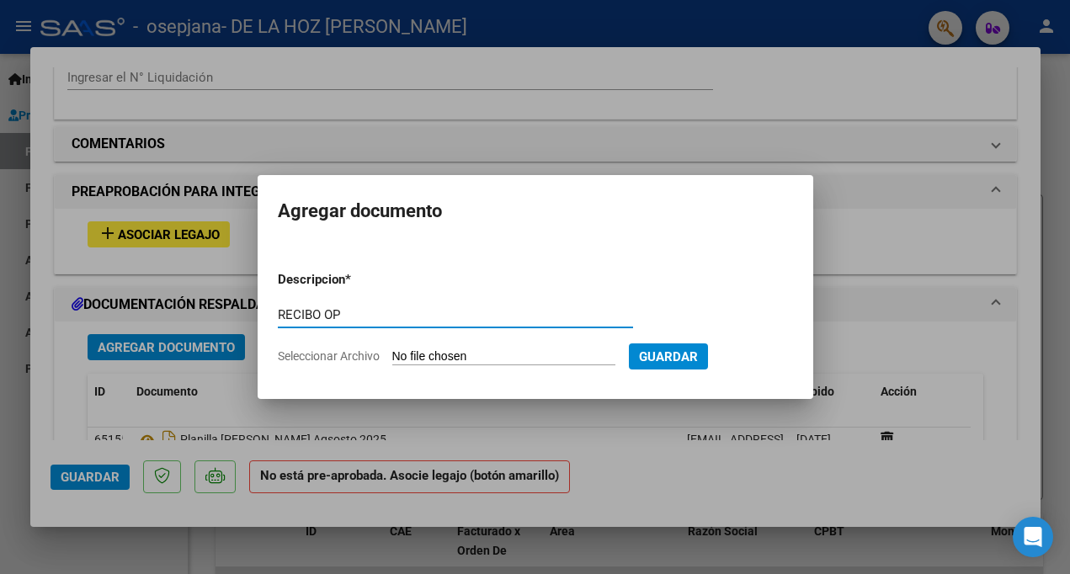
type input "RECIBO OP"
click at [548, 349] on input "Seleccionar Archivo" at bounding box center [503, 357] width 223 height 16
type input "C:\fakepath\RECIBO OP 80436.jpg"
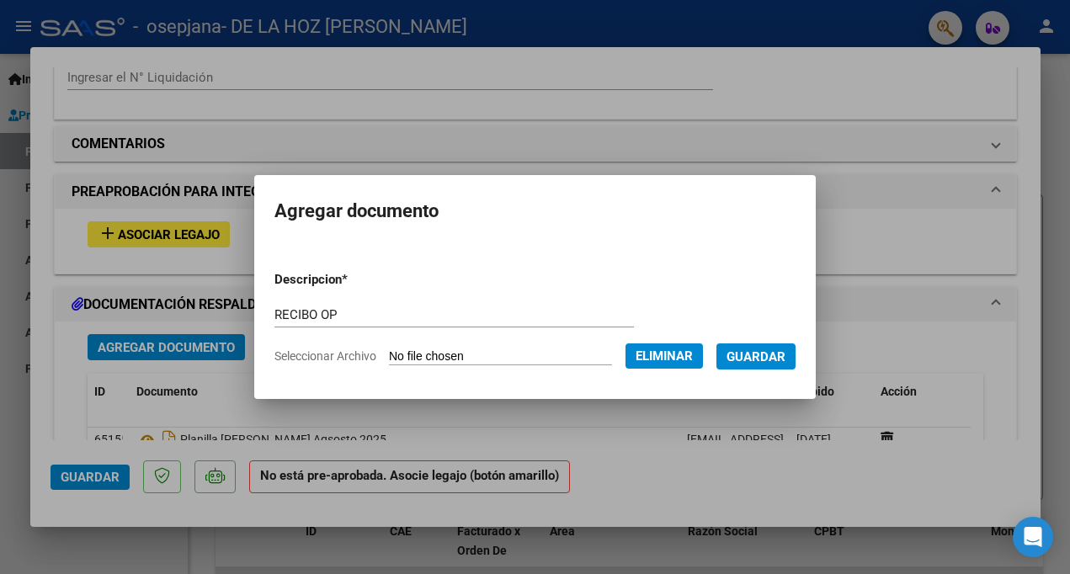
click at [770, 357] on span "Guardar" at bounding box center [756, 356] width 59 height 15
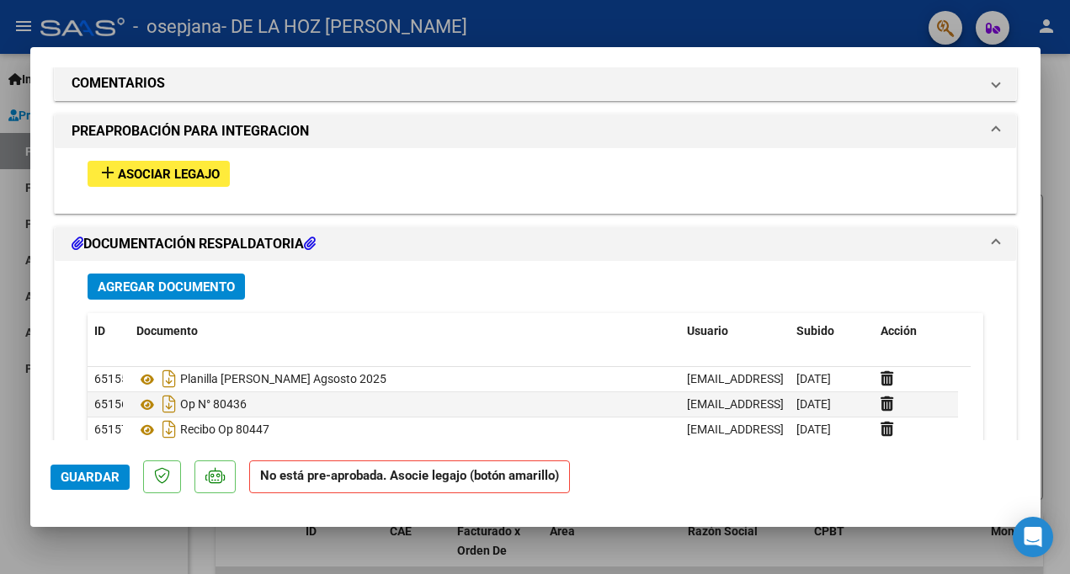
scroll to position [1464, 0]
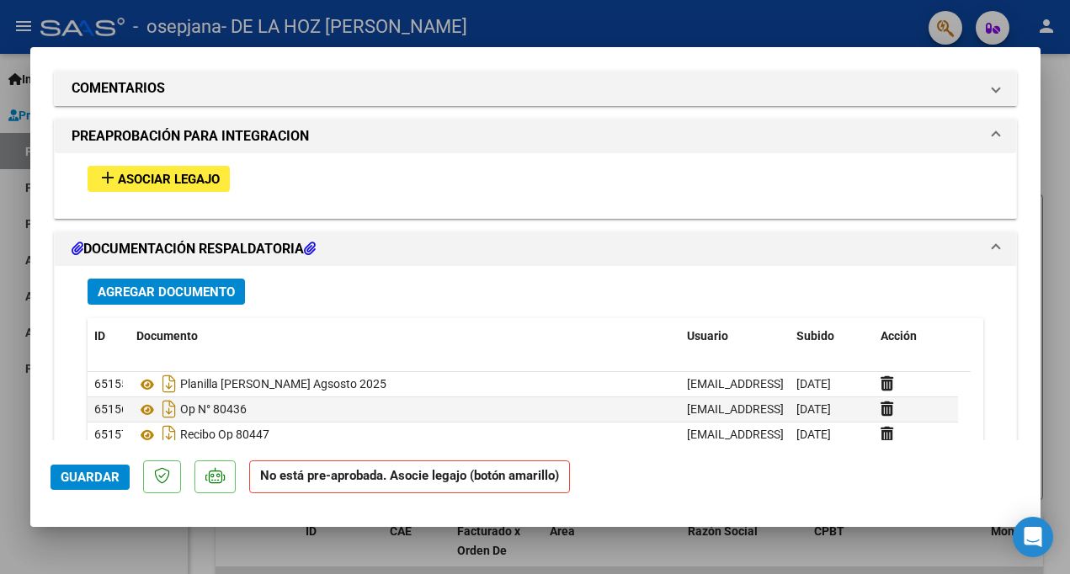
click at [179, 167] on button "add Asociar Legajo" at bounding box center [159, 179] width 142 height 26
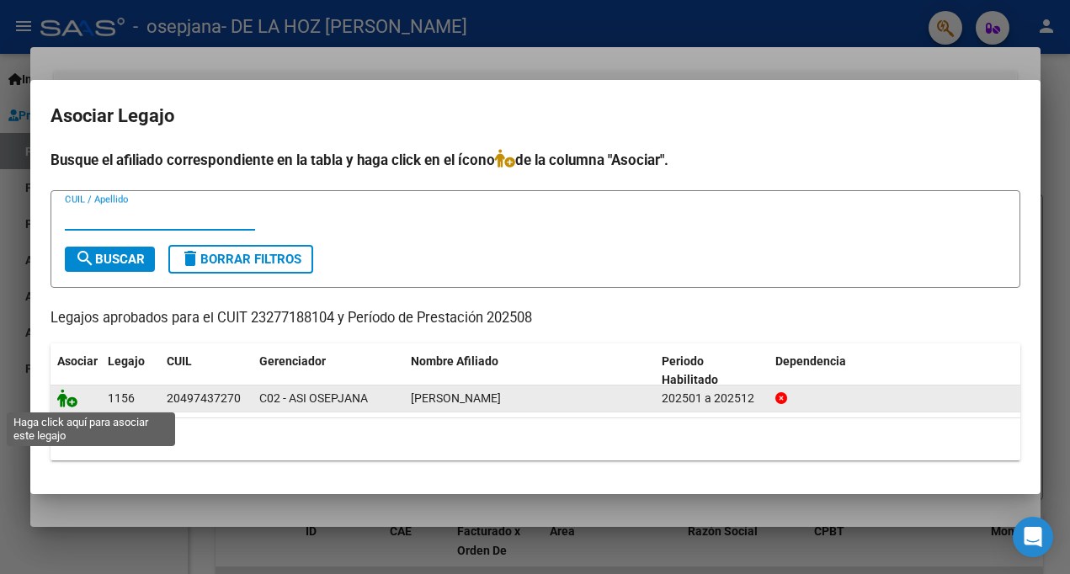
click at [72, 391] on icon at bounding box center [67, 398] width 20 height 19
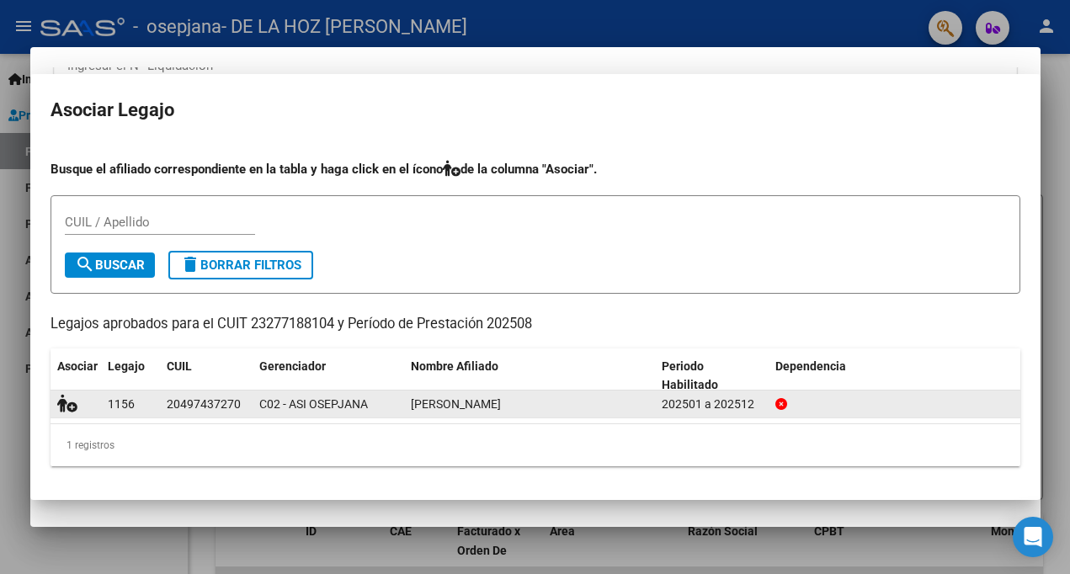
scroll to position [1507, 0]
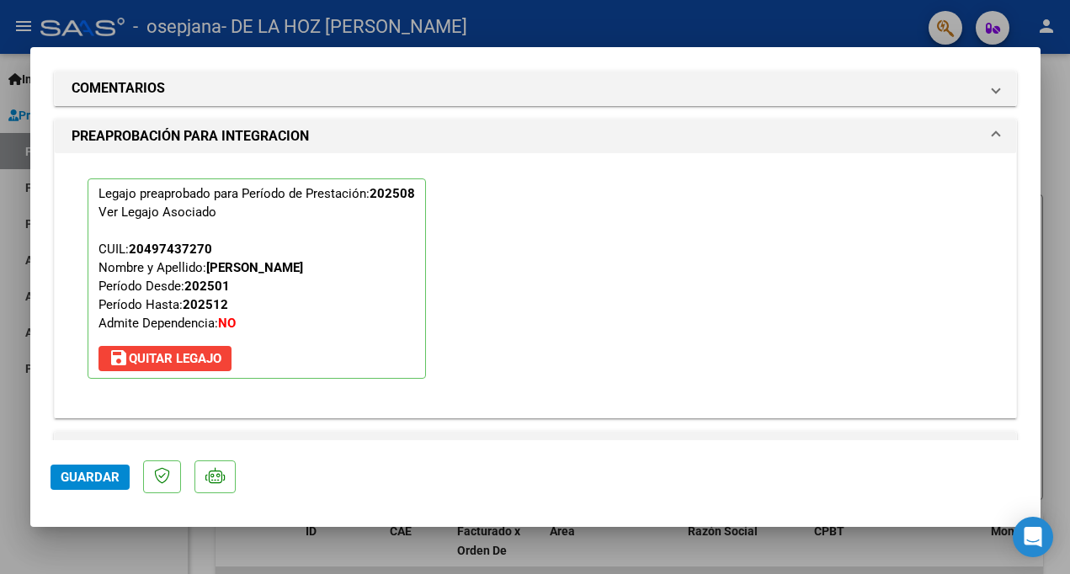
click at [85, 482] on span "Guardar" at bounding box center [90, 477] width 59 height 15
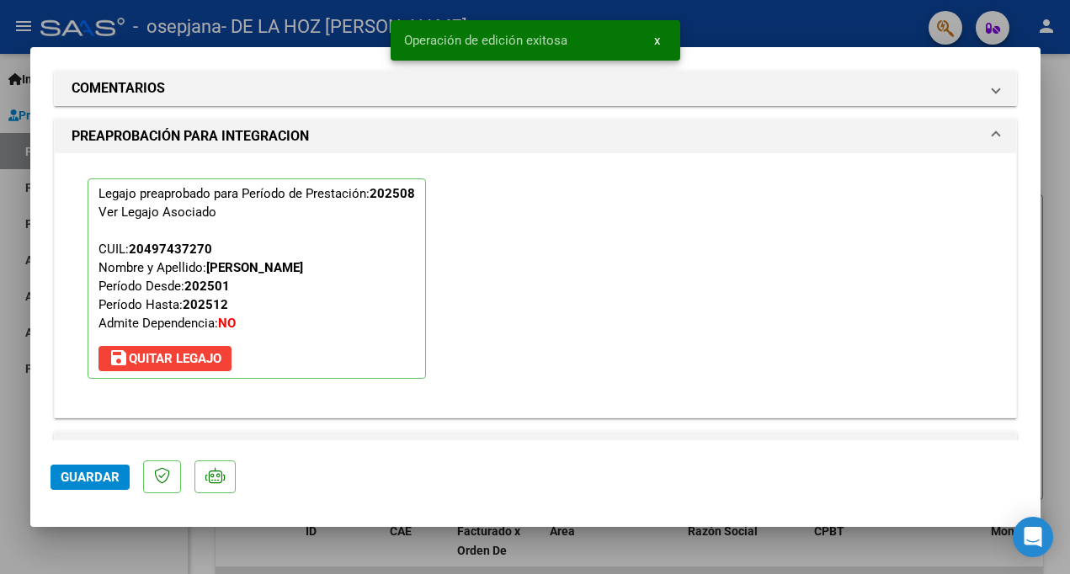
scroll to position [1891, 0]
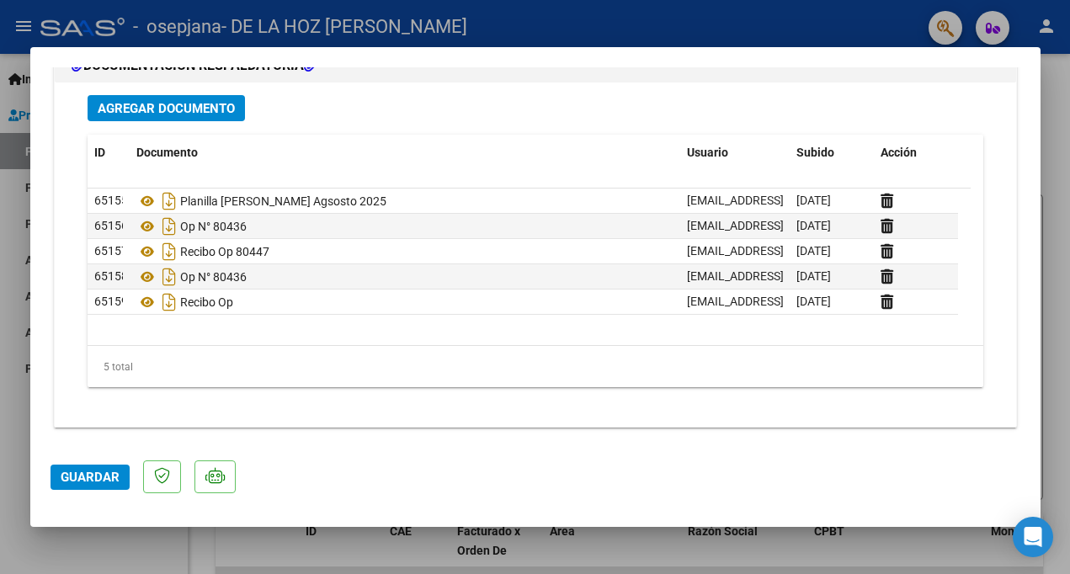
click at [199, 102] on span "Agregar Documento" at bounding box center [166, 108] width 137 height 15
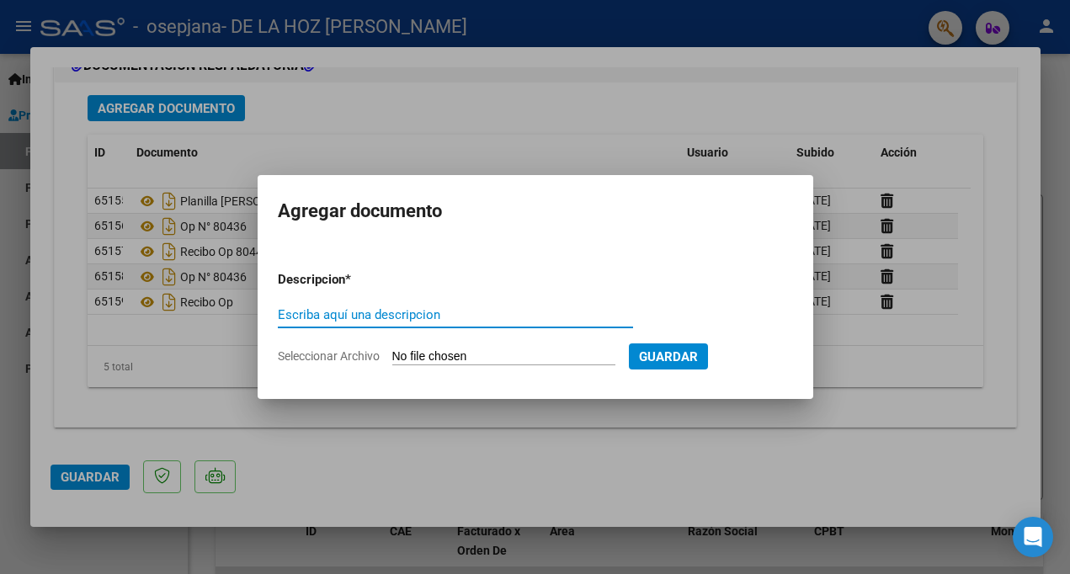
click at [632, 133] on div at bounding box center [535, 287] width 1070 height 574
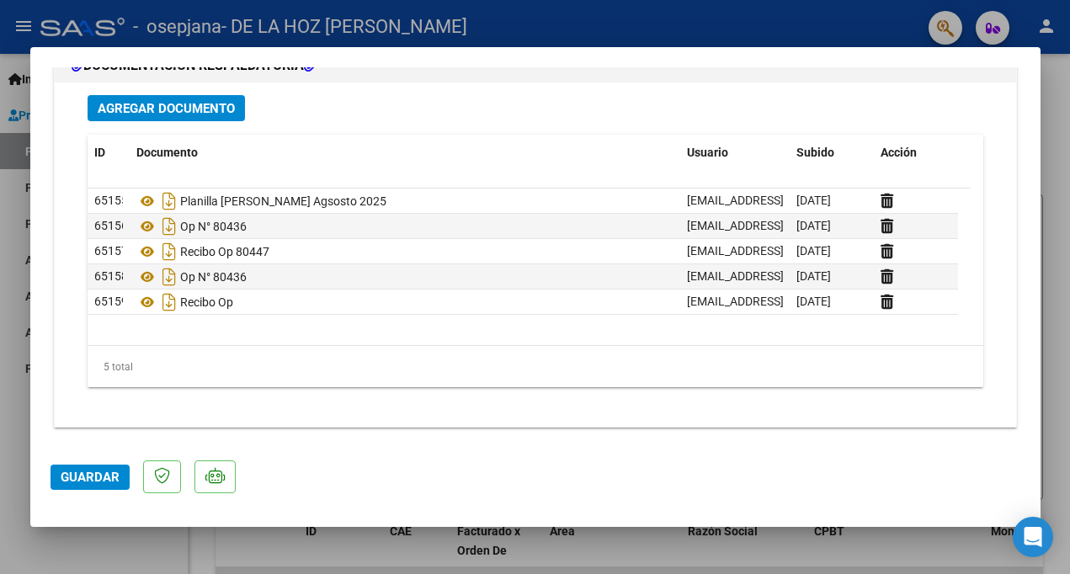
click at [81, 487] on button "Guardar" at bounding box center [90, 477] width 79 height 25
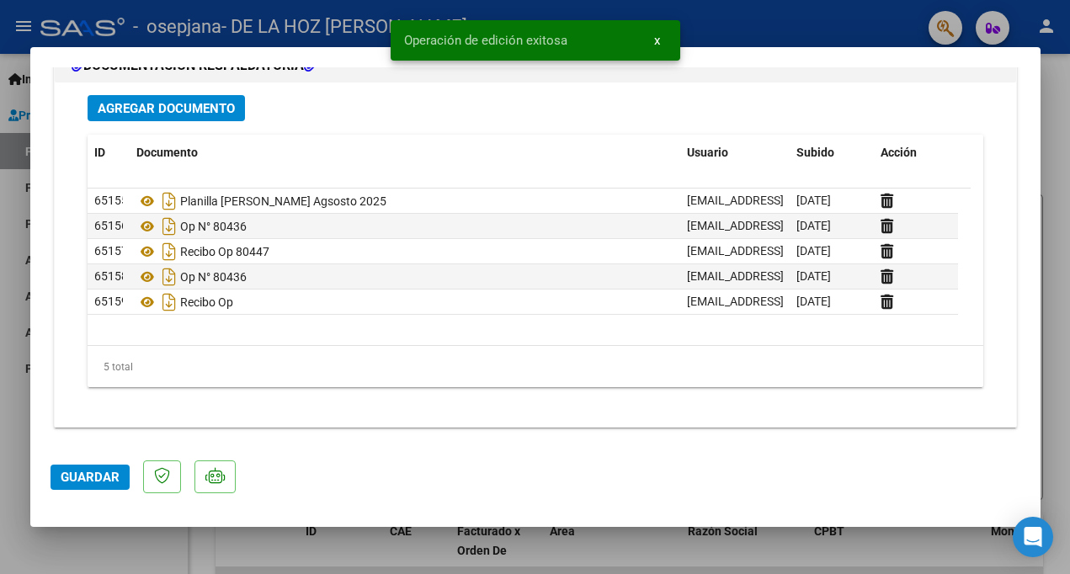
click at [772, 118] on div at bounding box center [535, 287] width 1070 height 574
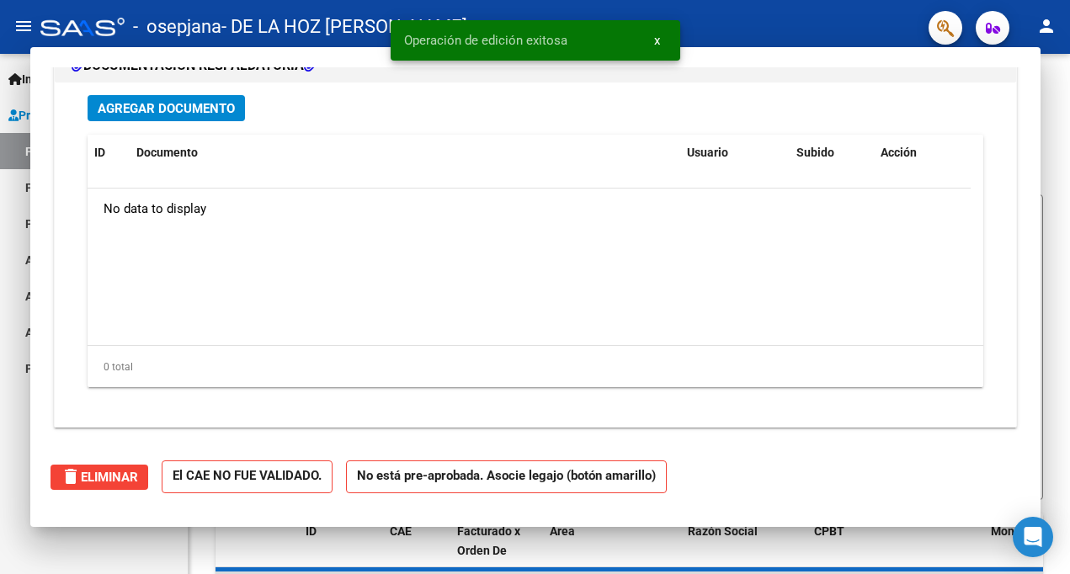
scroll to position [0, 0]
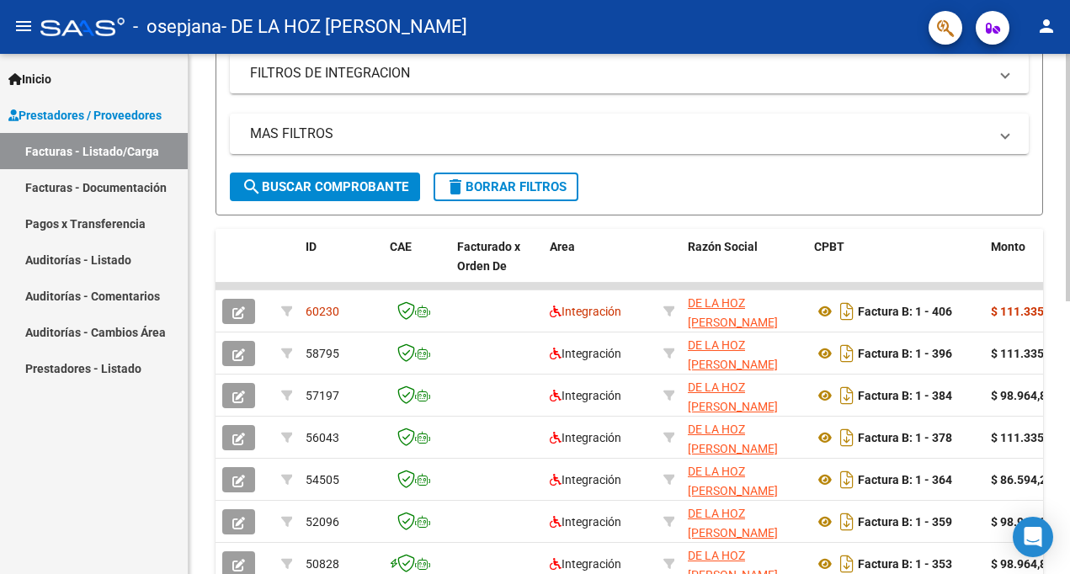
click at [772, 240] on html "menu - osepjana - DE LA HOZ [PERSON_NAME] person Inicio Instructivos Contacto O…" at bounding box center [535, 287] width 1070 height 574
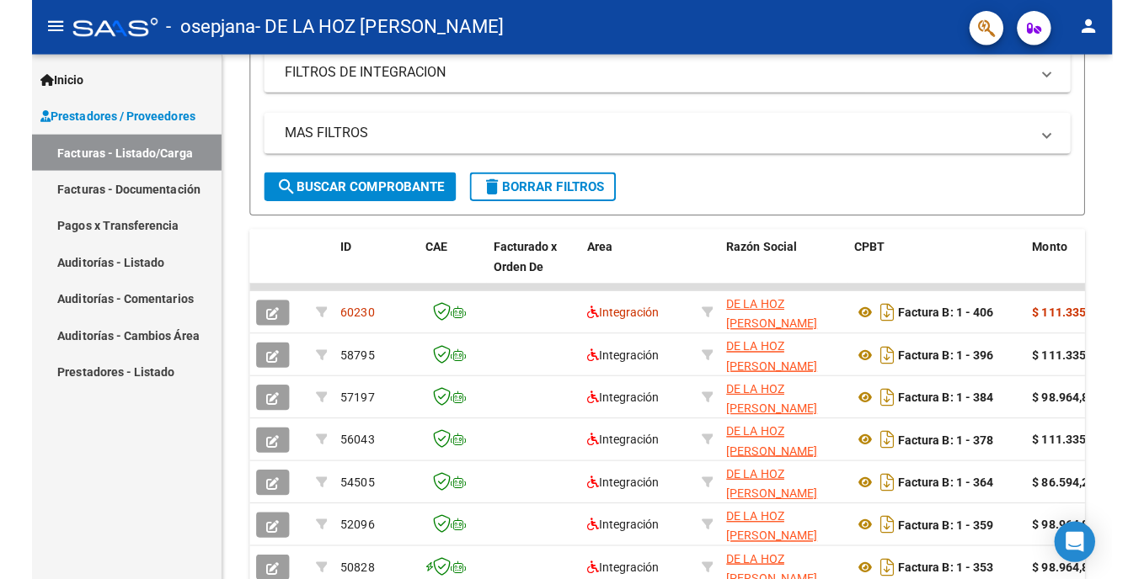
scroll to position [334, 0]
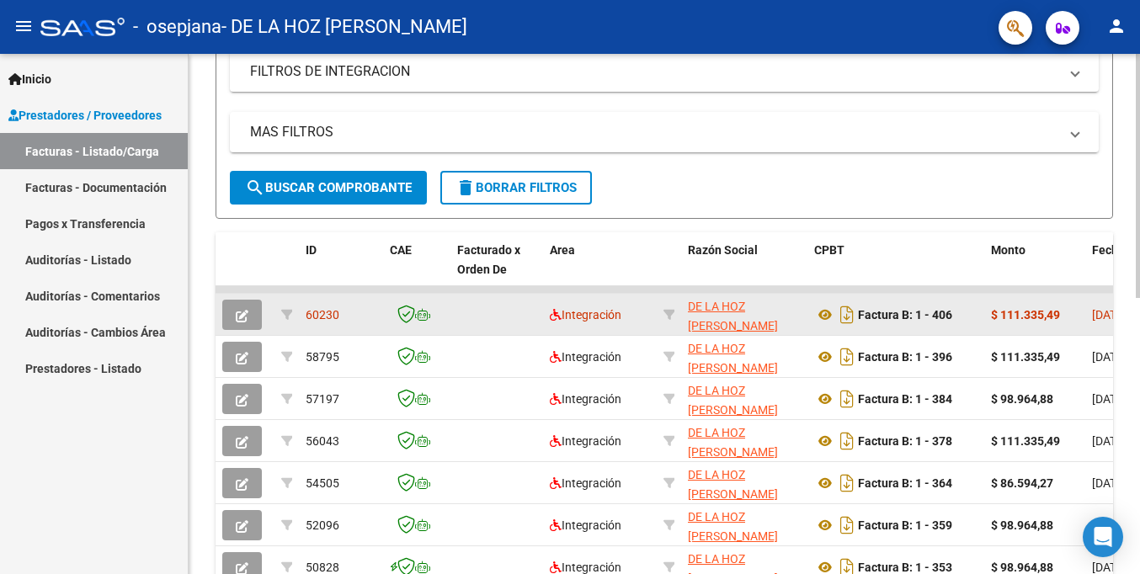
click at [772, 312] on strong "$ 111.335,49" at bounding box center [1025, 314] width 69 height 13
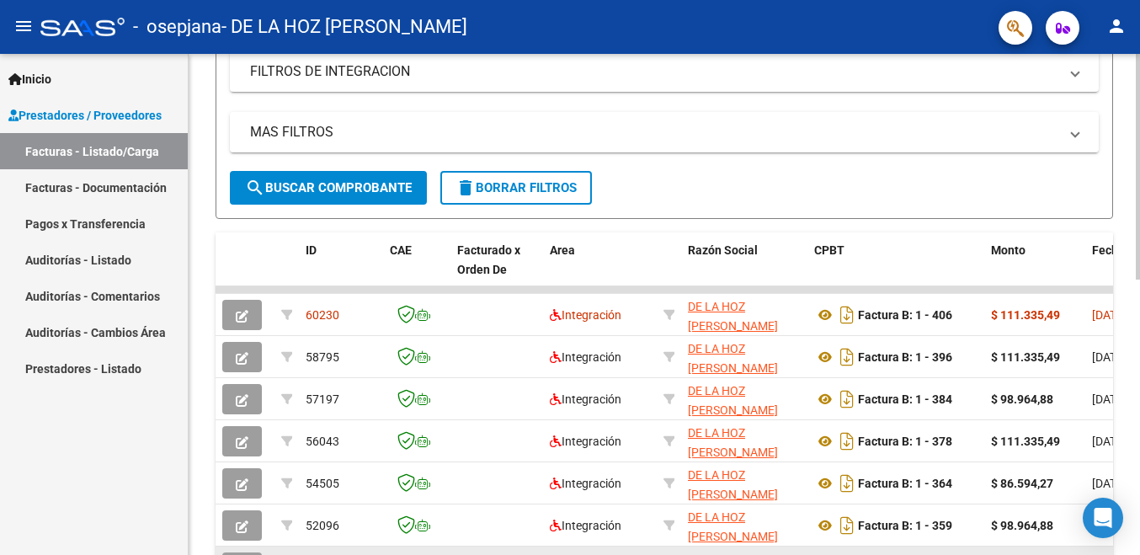
drag, startPoint x: 799, startPoint y: 552, endPoint x: 832, endPoint y: 549, distance: 32.9
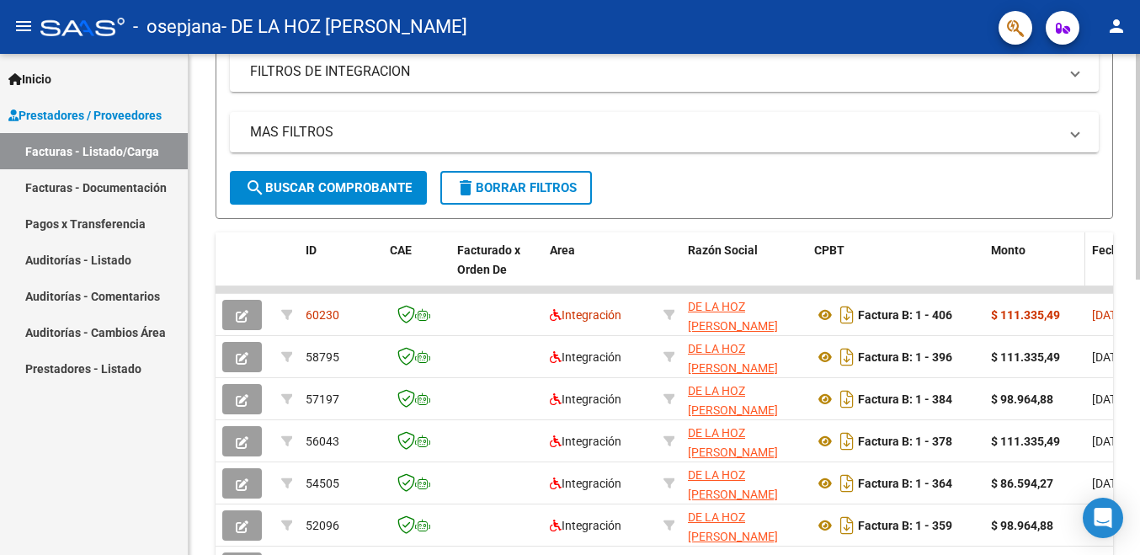
click at [772, 260] on datatable-header-cell "Monto" at bounding box center [1034, 269] width 101 height 74
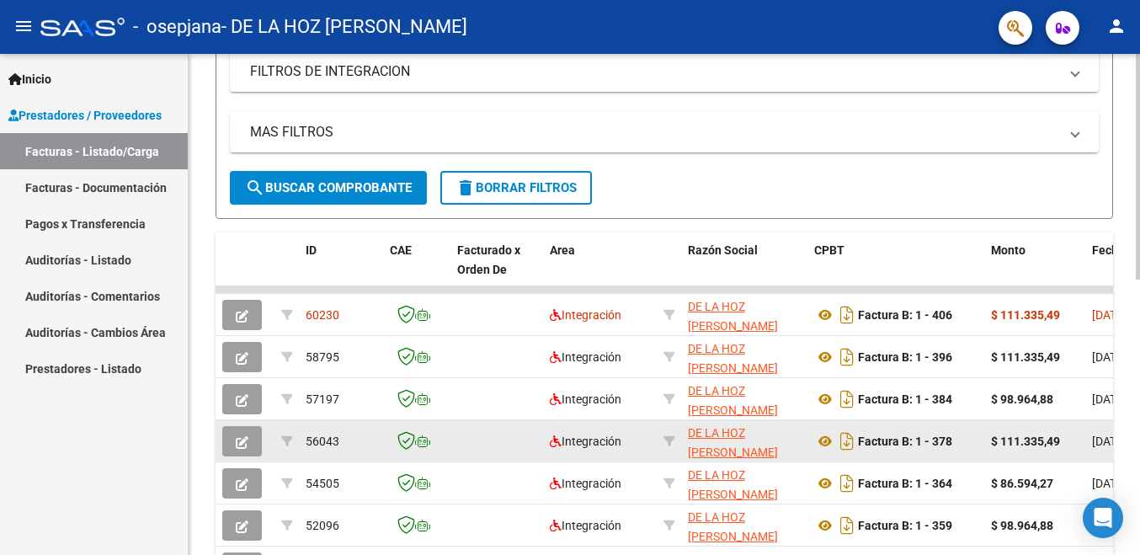
click at [772, 433] on div "Factura B: 1 - 378" at bounding box center [895, 441] width 163 height 27
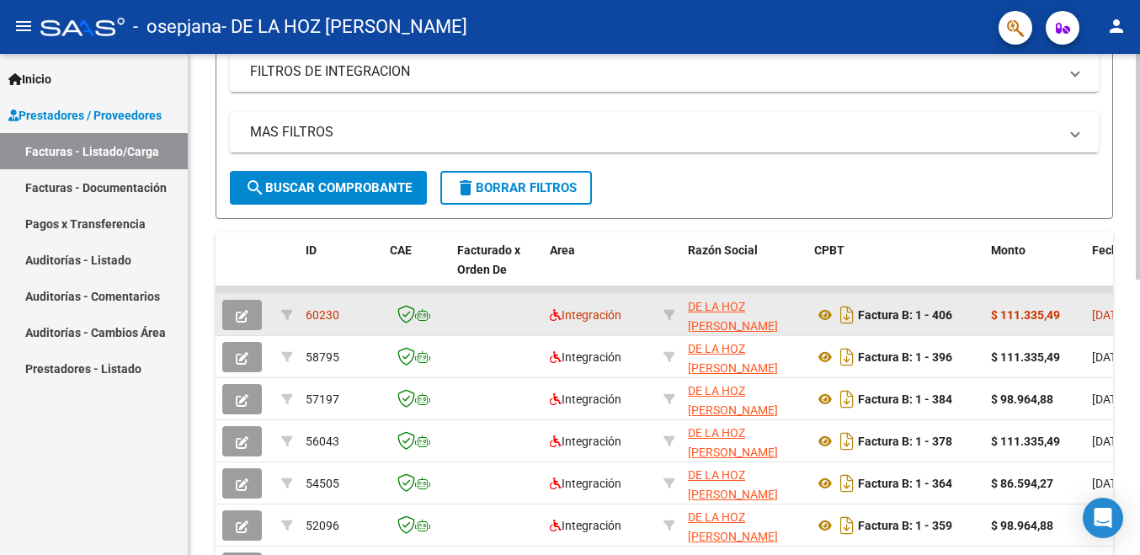
click at [488, 329] on datatable-body-cell at bounding box center [497, 314] width 93 height 41
click at [772, 312] on strong "$ 111.335,49" at bounding box center [1025, 314] width 69 height 13
click at [772, 314] on datatable-body-cell "[DATE]" at bounding box center [1124, 314] width 76 height 41
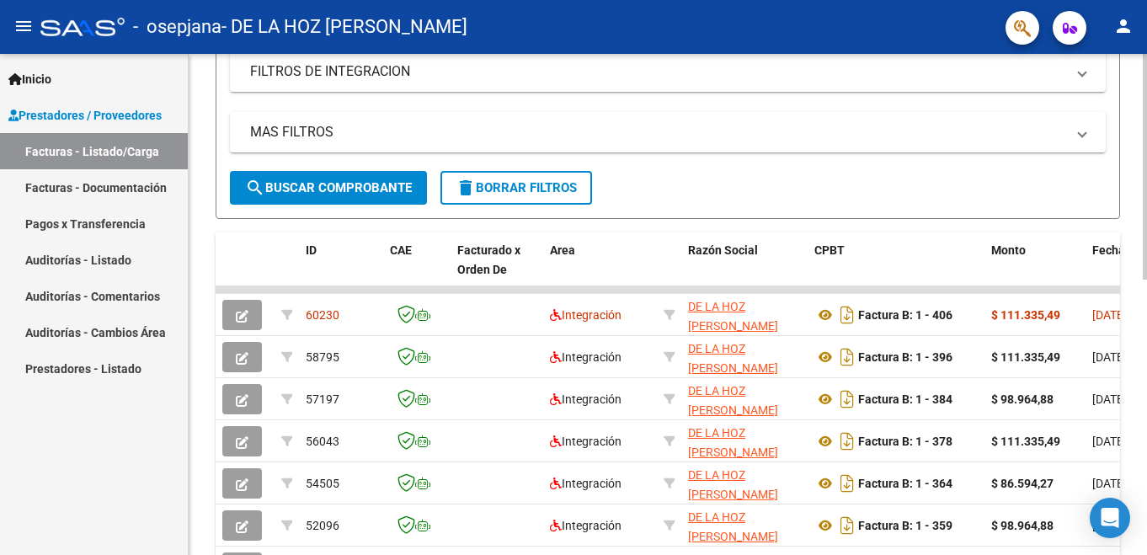
click at [772, 547] on div "Video tutorial PRESTADORES -> Listado de CPBTs Emitidos por Prestadores / Prove…" at bounding box center [668, 268] width 958 height 1097
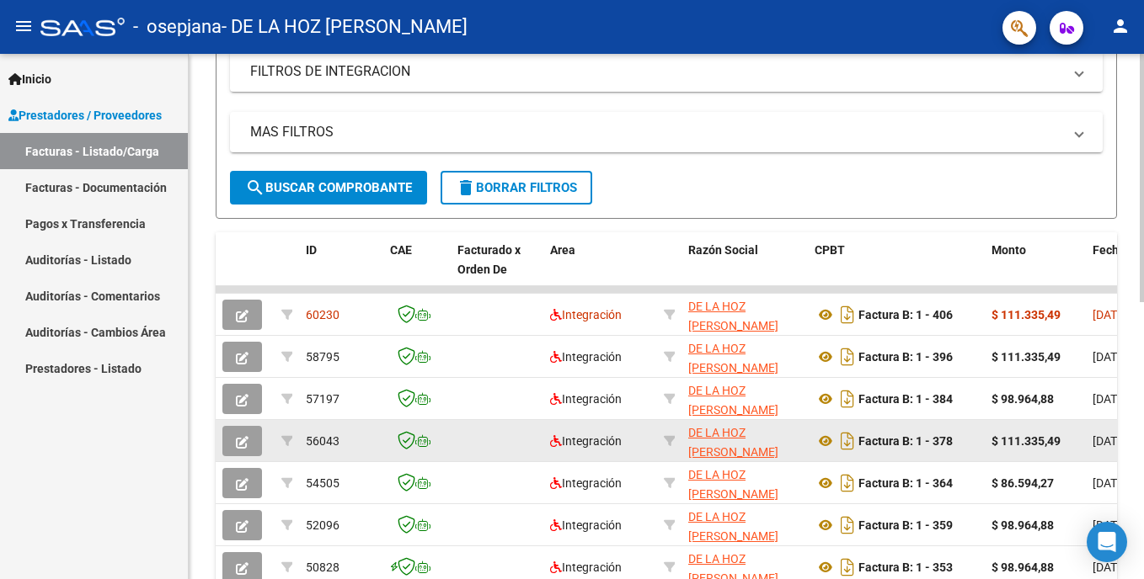
click at [772, 435] on datatable-body-cell "$ 111.335,49" at bounding box center [1034, 440] width 101 height 41
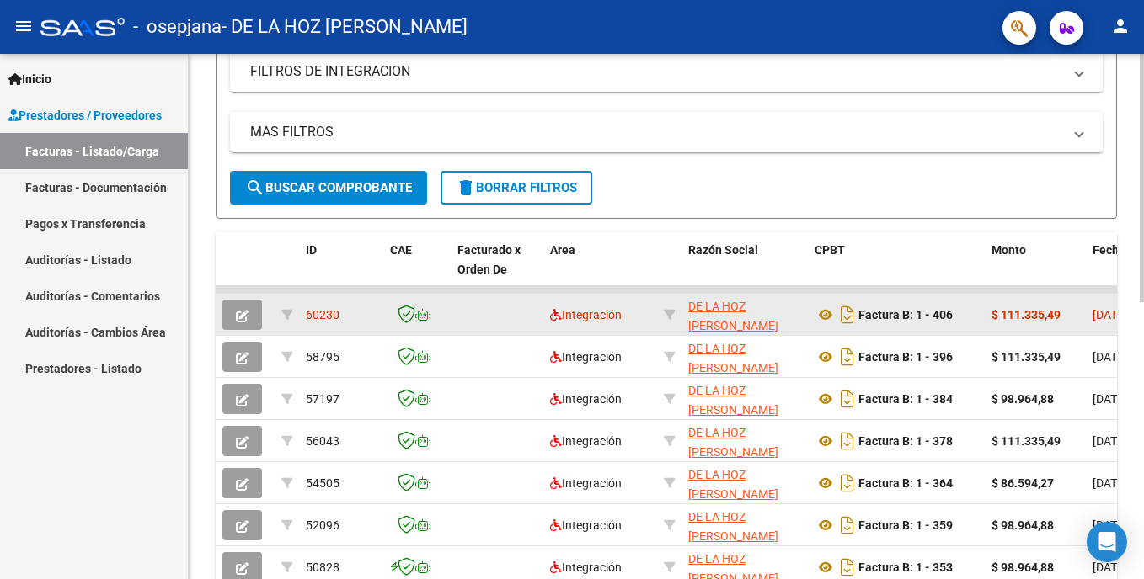
click at [253, 320] on button "button" at bounding box center [242, 315] width 40 height 30
